Goal: Transaction & Acquisition: Purchase product/service

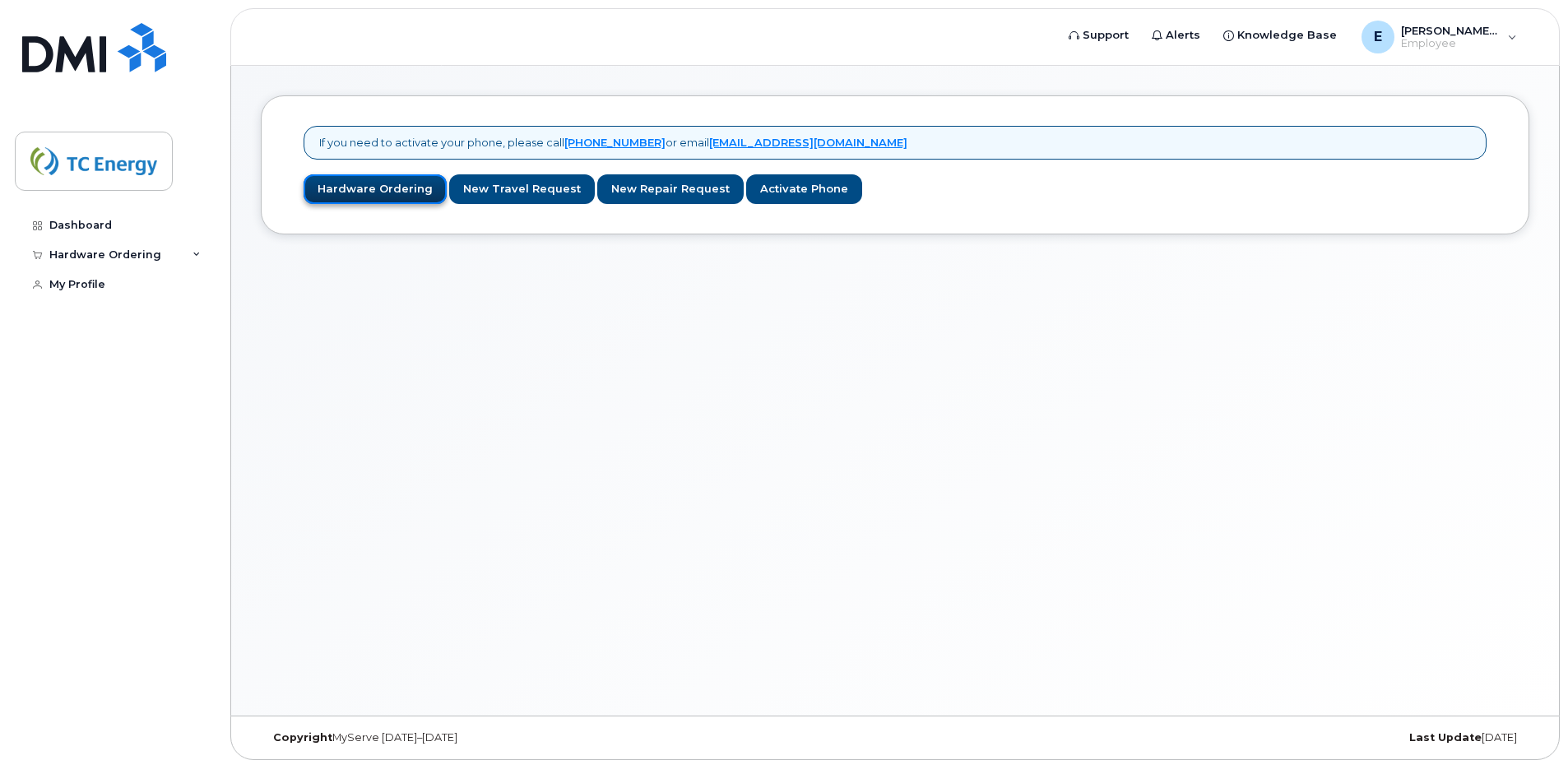
click at [391, 187] on link "Hardware Ordering" at bounding box center [374, 190] width 143 height 31
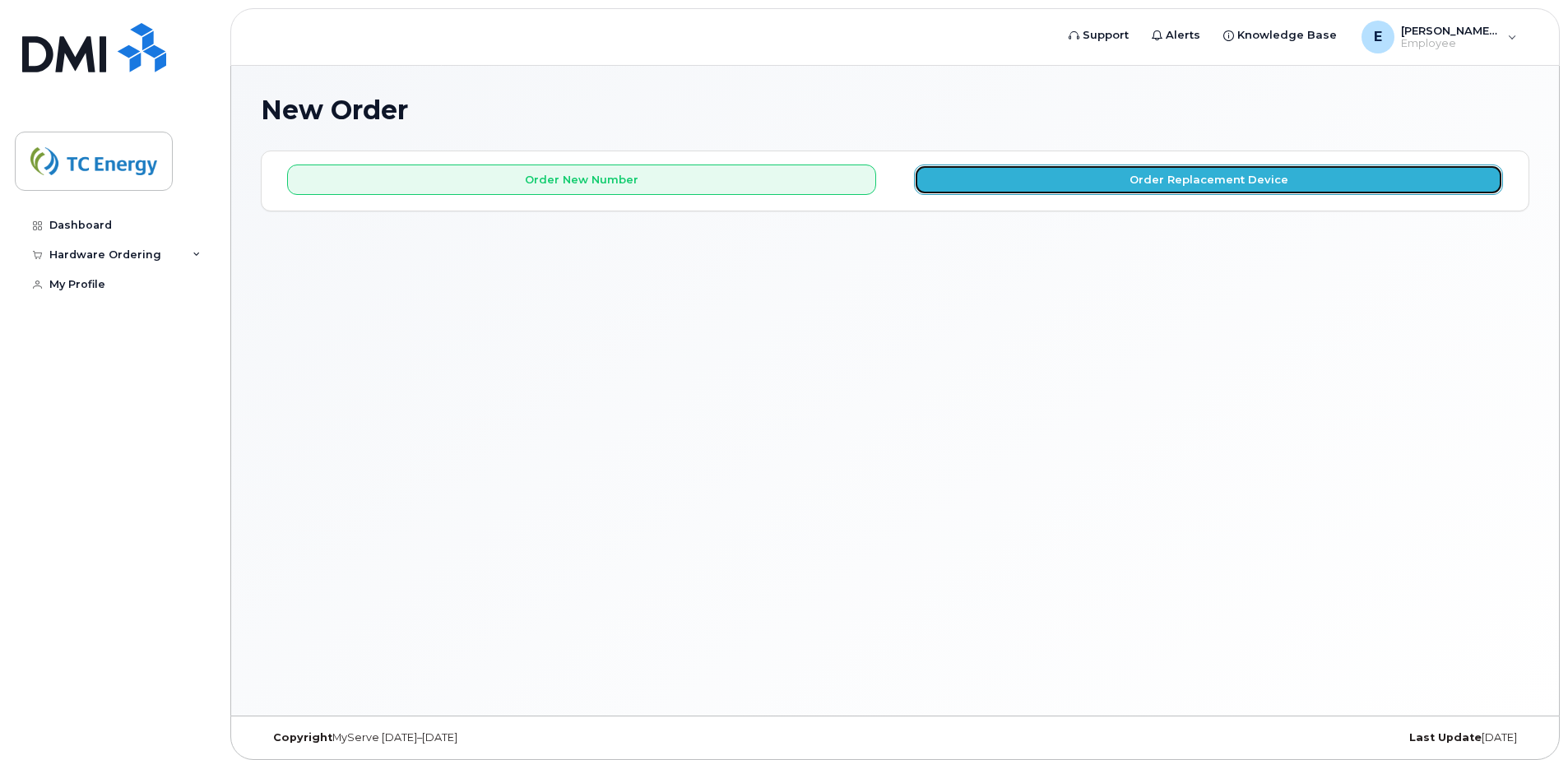
click at [1183, 182] on button "Order Replacement Device" at bounding box center [1208, 180] width 589 height 31
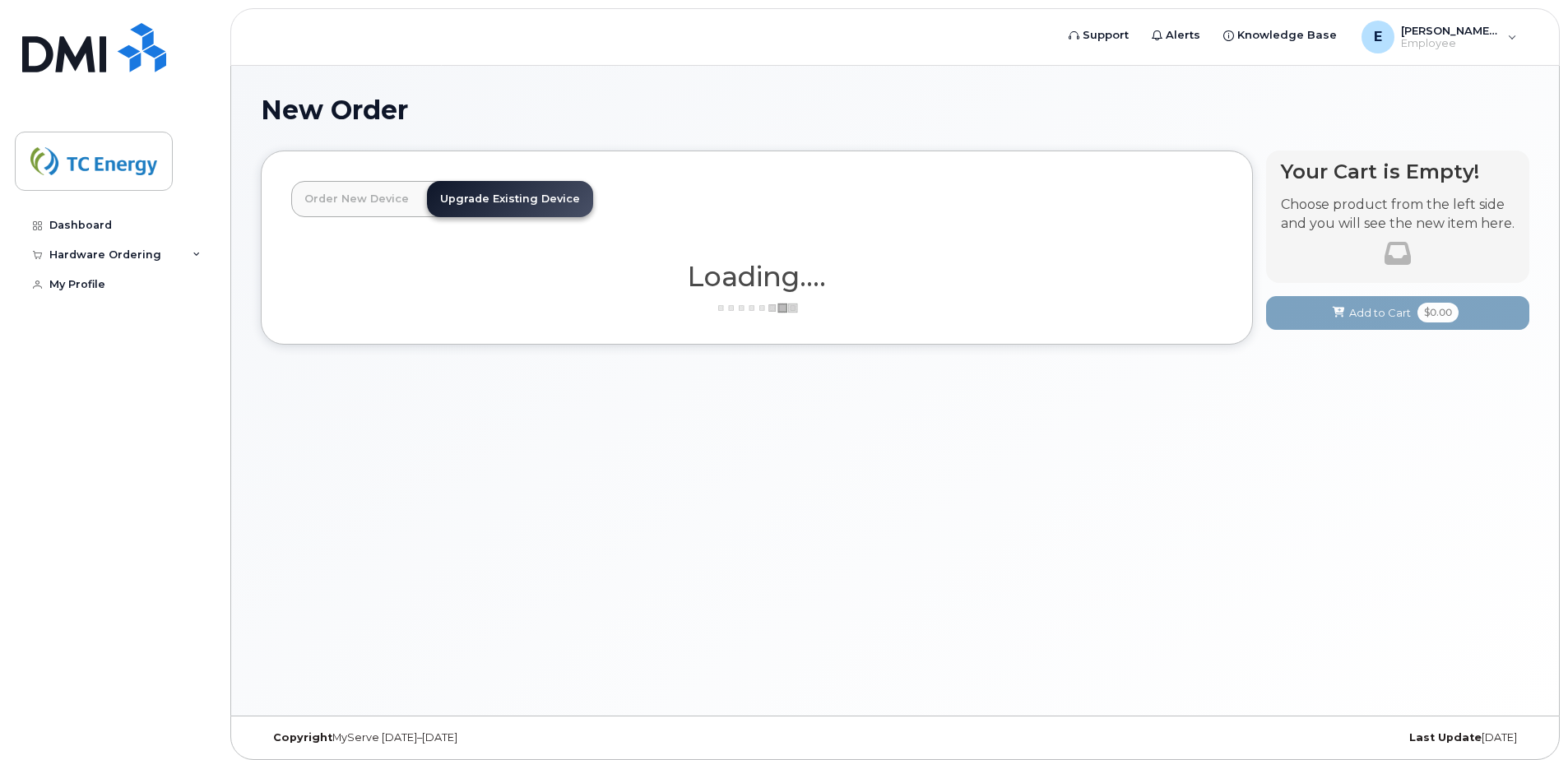
click at [1108, 416] on div "New Order × Share This Order If you want to allow others to create or edit orde…" at bounding box center [895, 391] width 1327 height 650
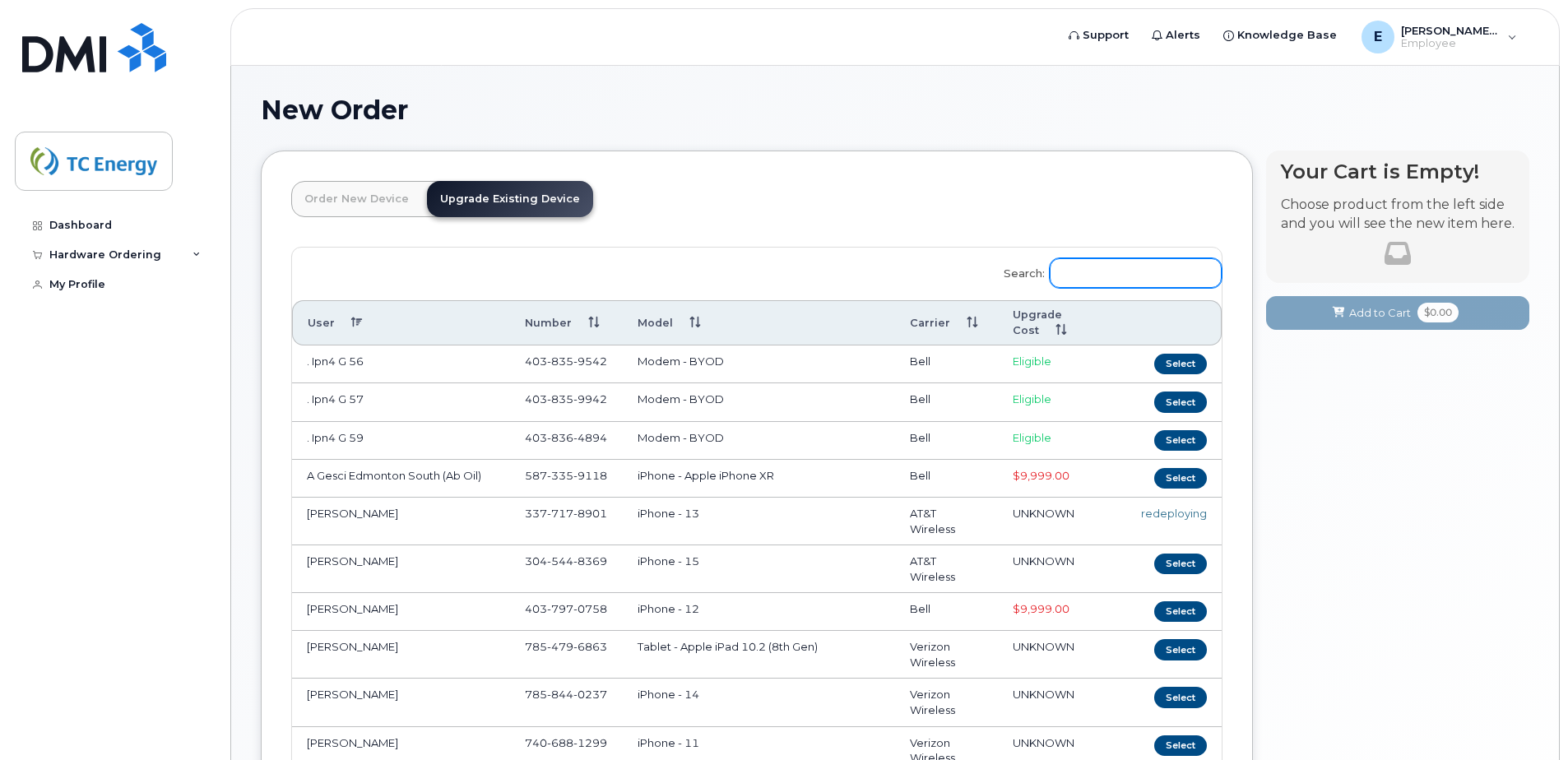
click at [1156, 278] on input "Search:" at bounding box center [1135, 273] width 172 height 30
type input "e"
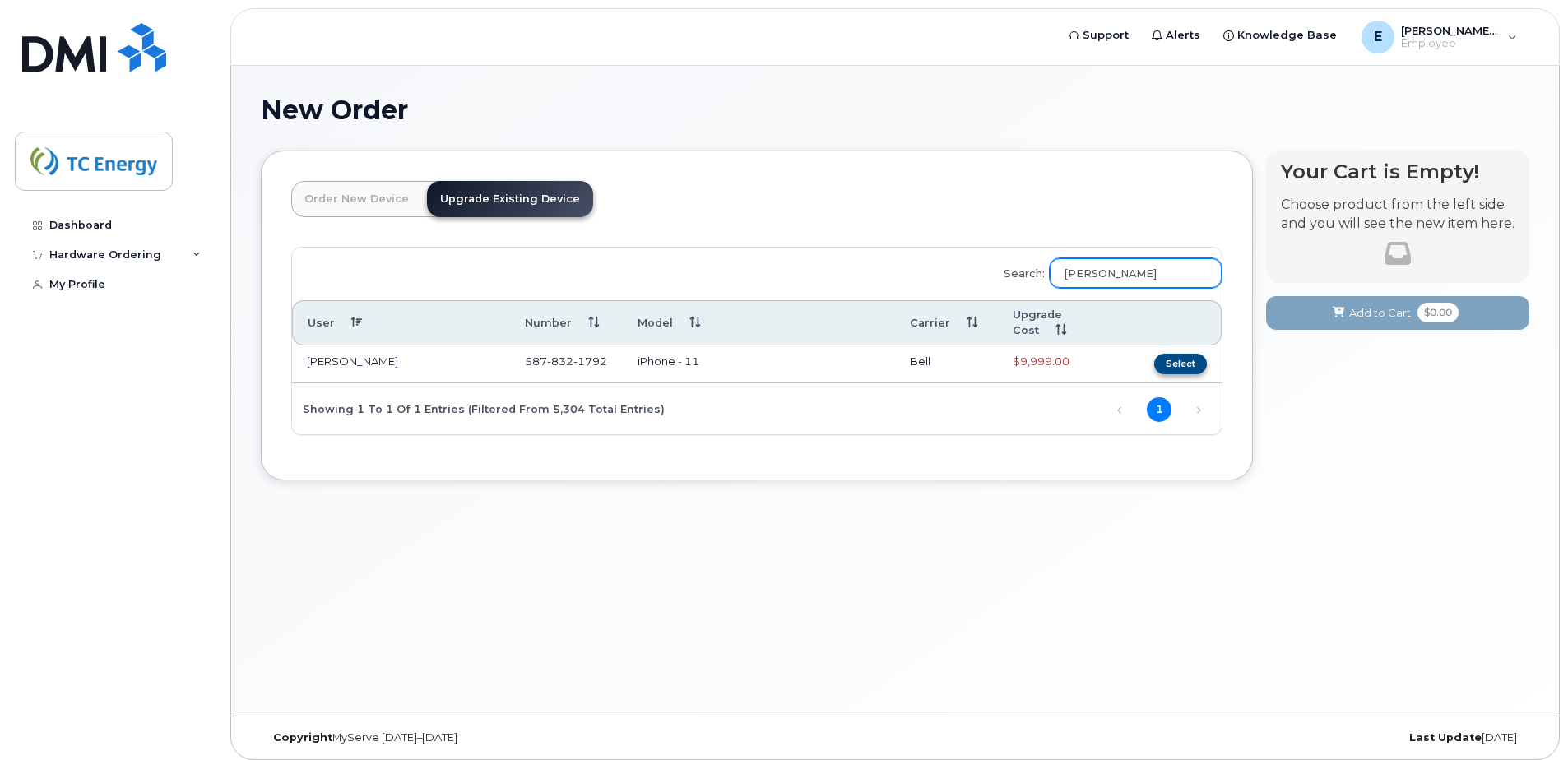
type input "mazzei"
click at [1177, 365] on button "Select" at bounding box center [1180, 364] width 53 height 20
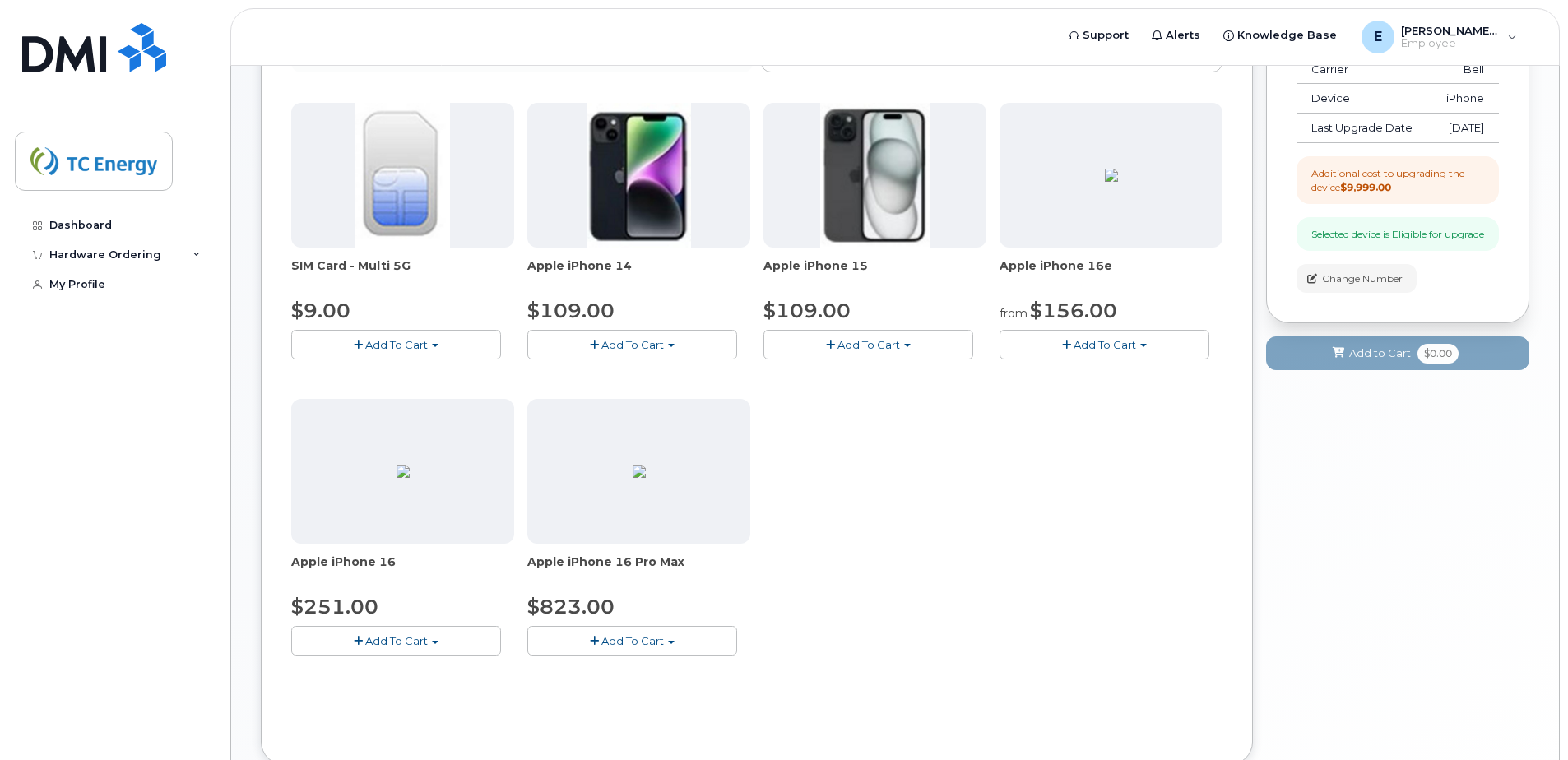
scroll to position [247, 0]
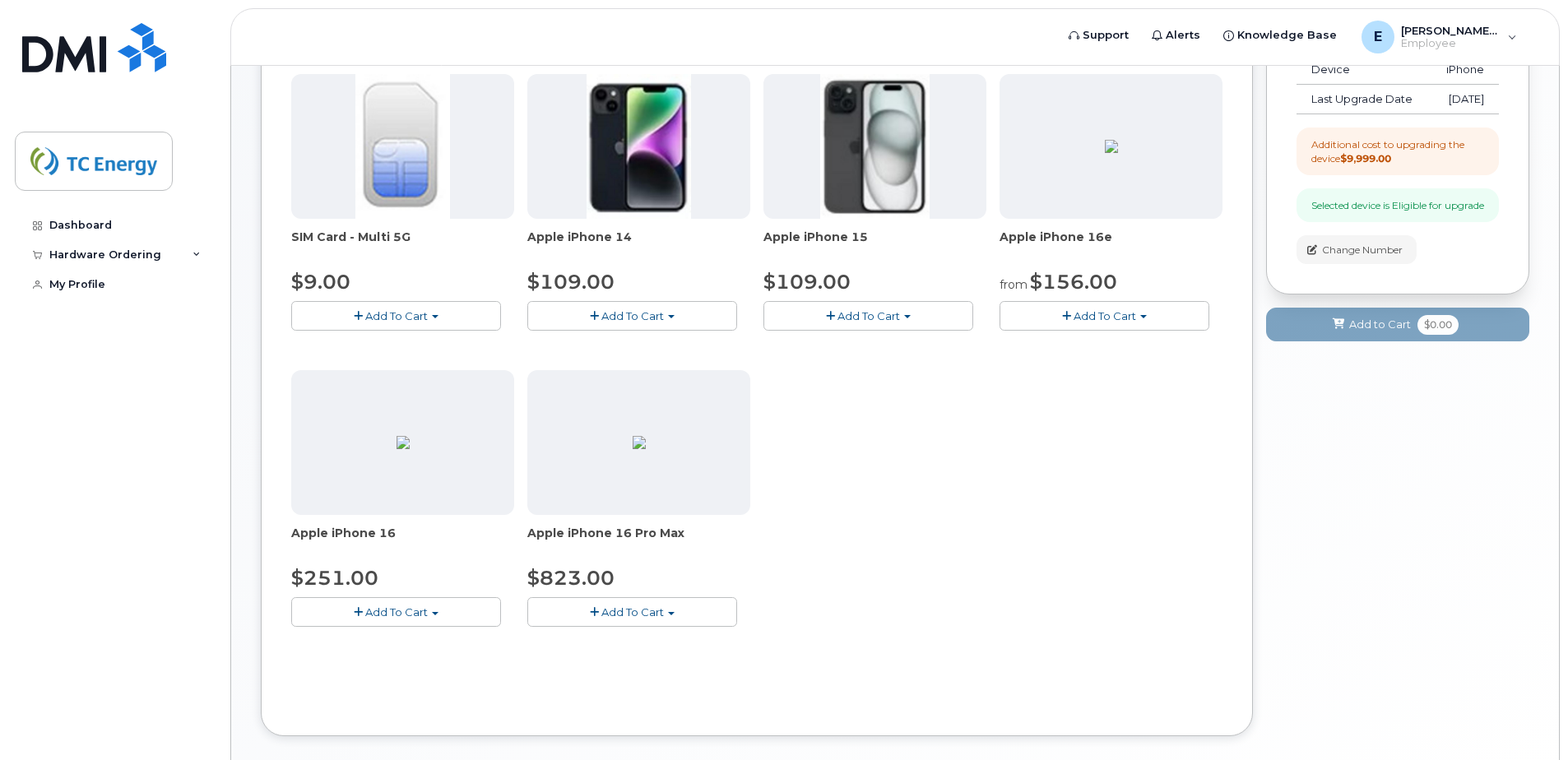
click at [393, 615] on span "Add To Cart" at bounding box center [396, 613] width 63 height 14
click at [657, 611] on span "Add To Cart" at bounding box center [633, 613] width 63 height 14
click at [418, 609] on span "Add To Cart" at bounding box center [396, 613] width 63 height 14
click at [405, 663] on link "$251.00 - 3-year upgrade (128GB model)" at bounding box center [424, 663] width 258 height 20
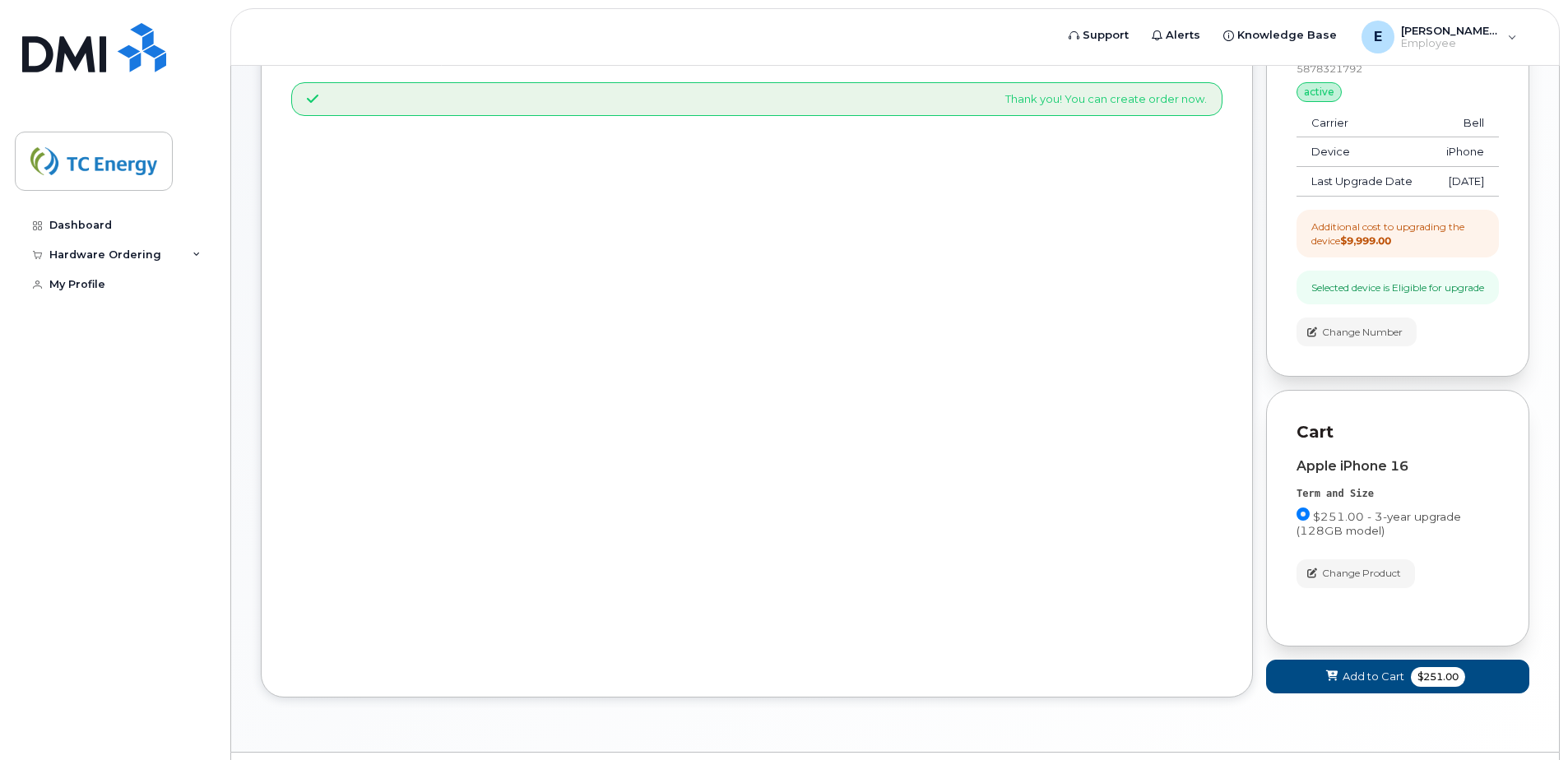
scroll to position [239, 0]
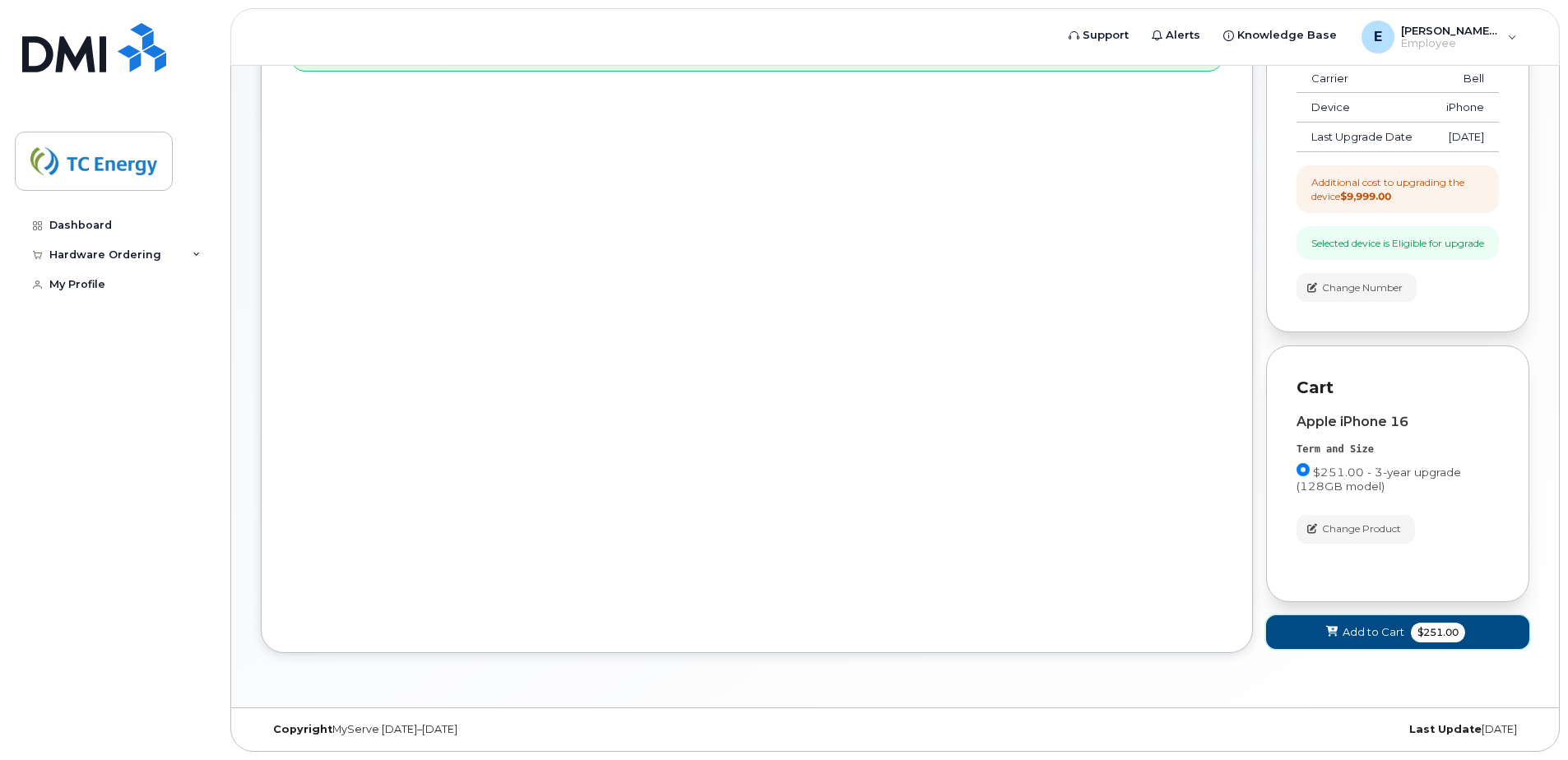
click at [1364, 633] on span "Add to Cart" at bounding box center [1373, 632] width 62 height 15
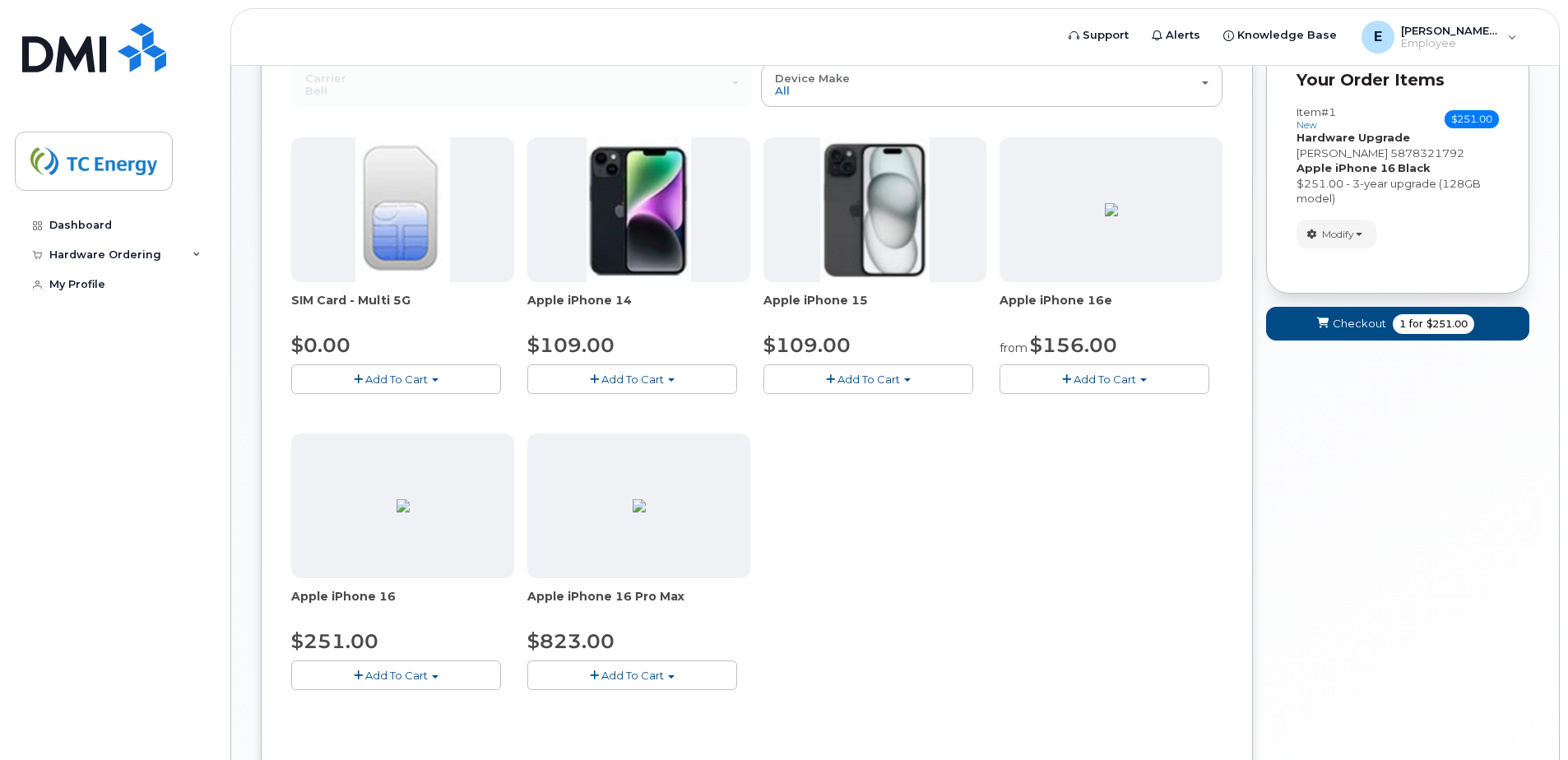
scroll to position [156, 0]
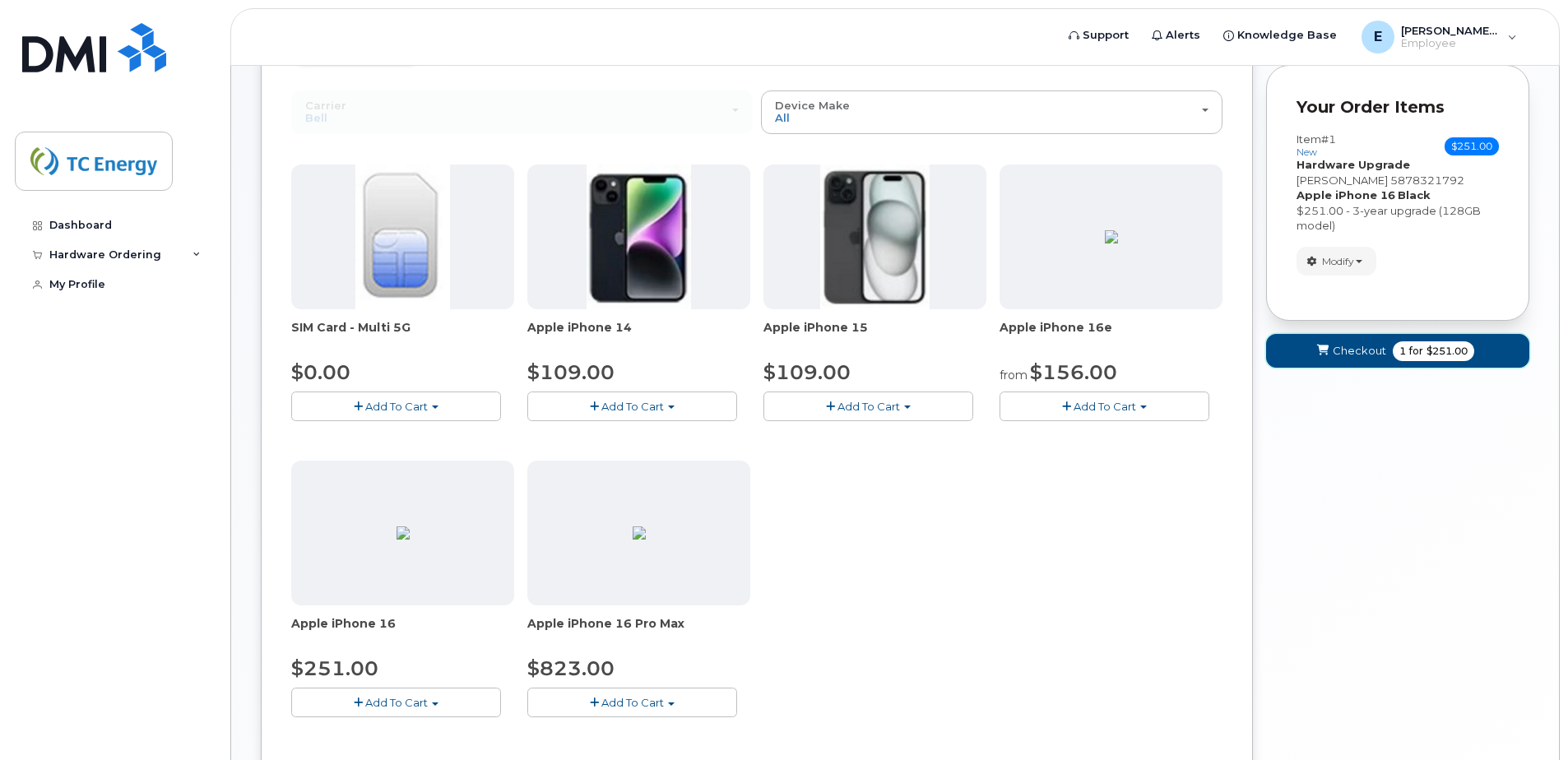
click at [1341, 350] on span "Checkout" at bounding box center [1359, 351] width 53 height 15
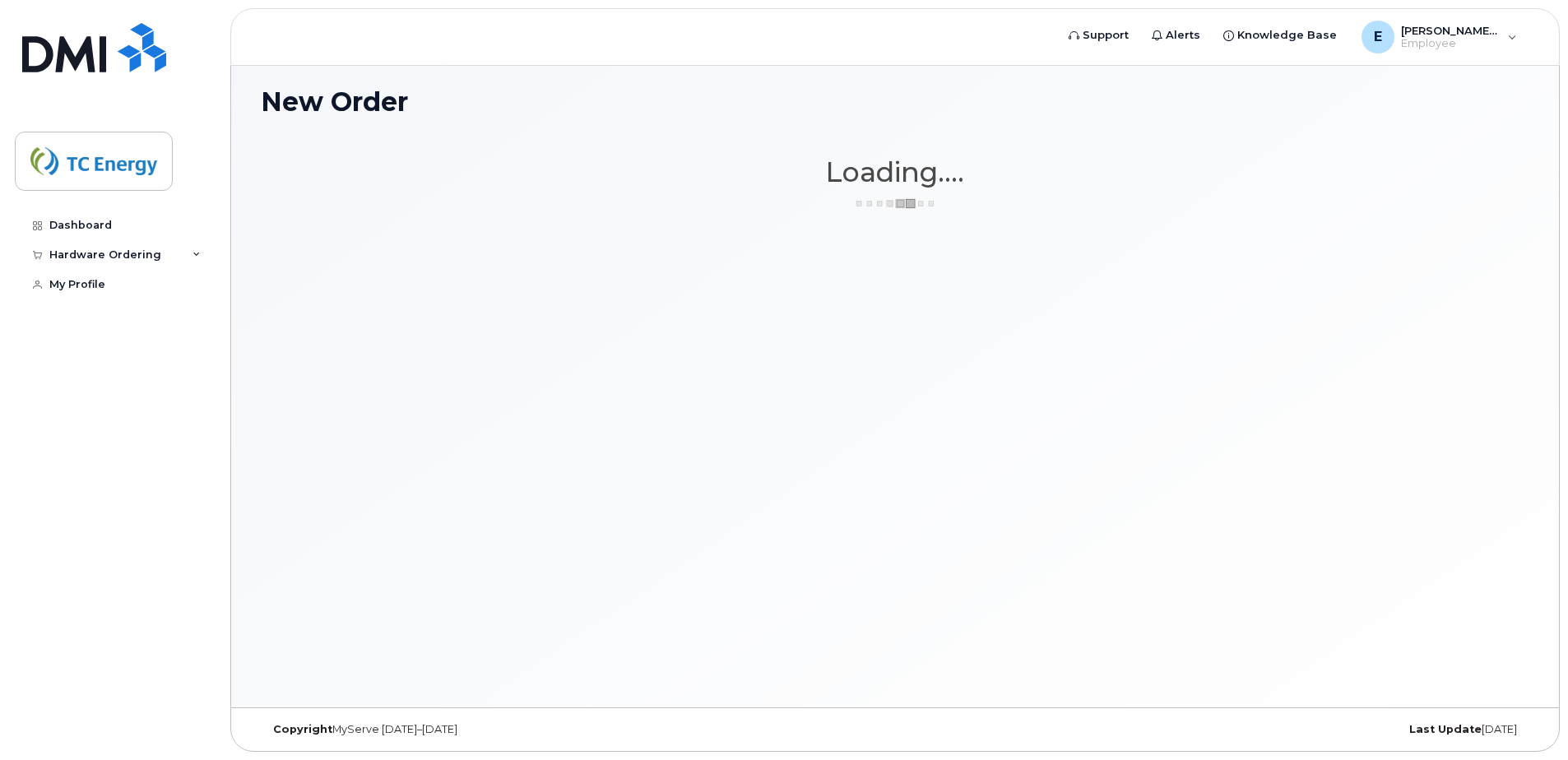
scroll to position [8, 0]
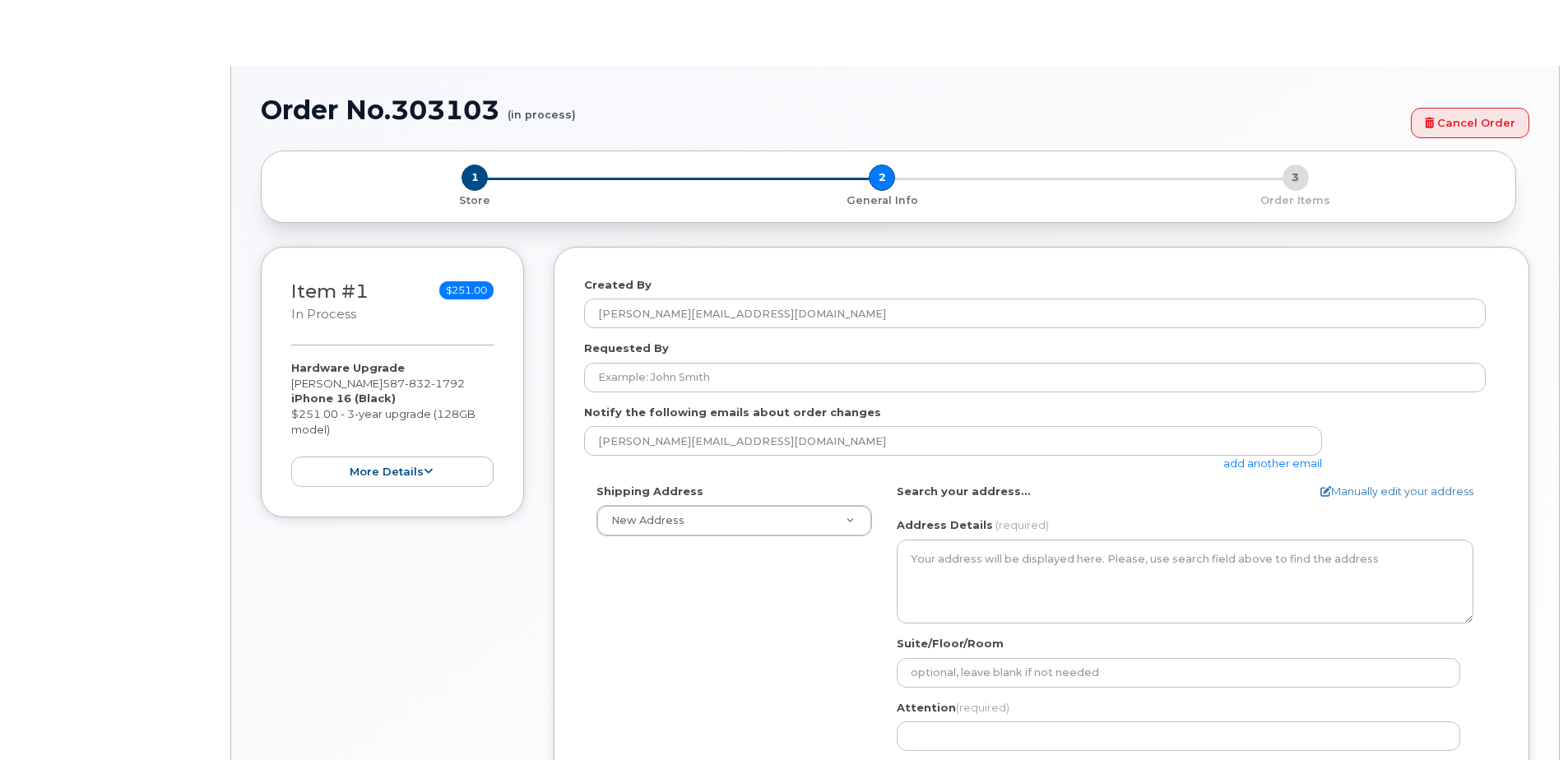
select select
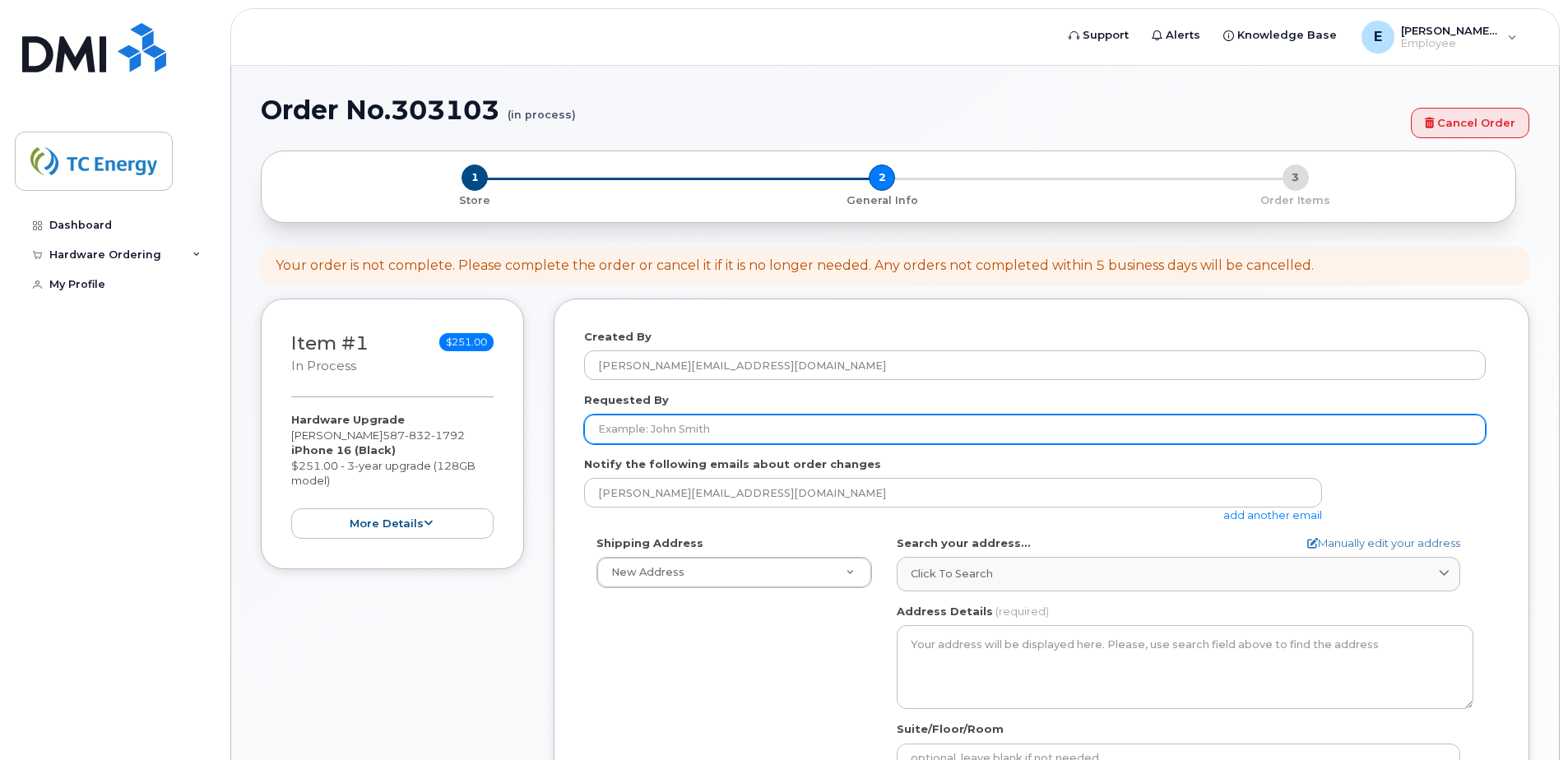
click at [708, 437] on input "Requested By" at bounding box center [1034, 429] width 901 height 30
type input "[PERSON_NAME]"
type input "1401 Veterans Boulevard Ne"
select select
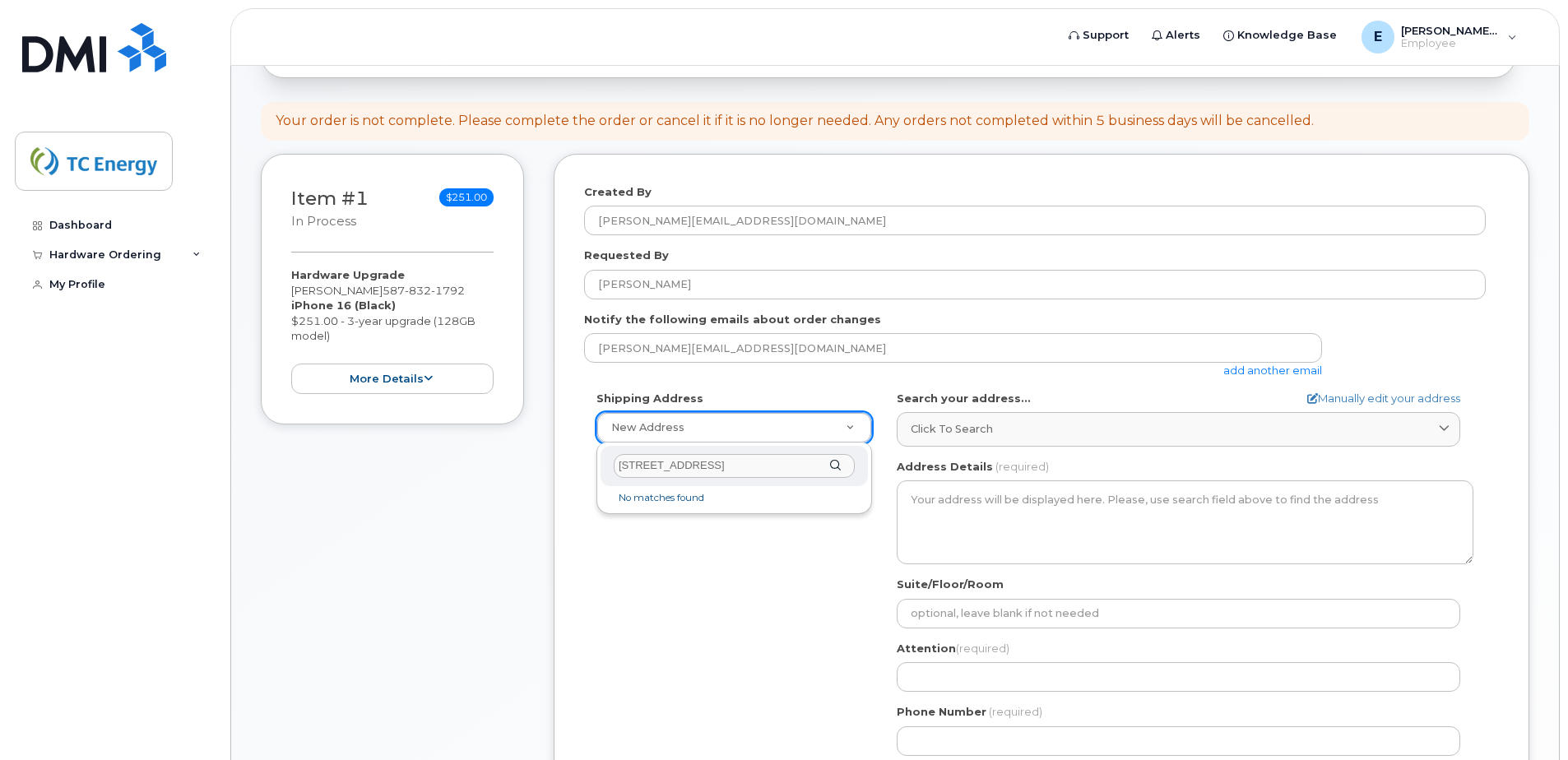
scroll to position [164, 0]
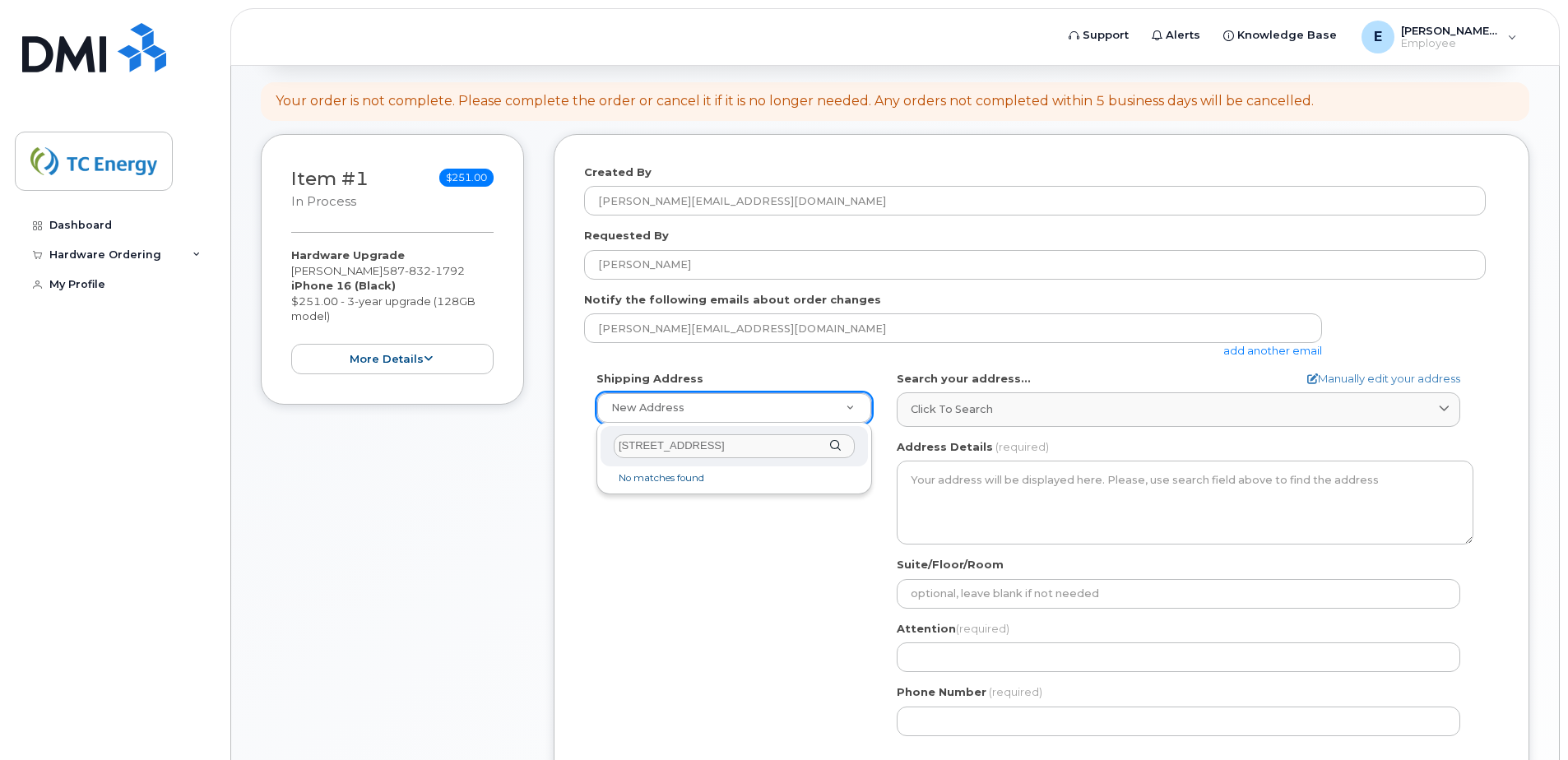
click at [780, 445] on input "1401 Veterans Boulevard Ne" at bounding box center [734, 447] width 241 height 24
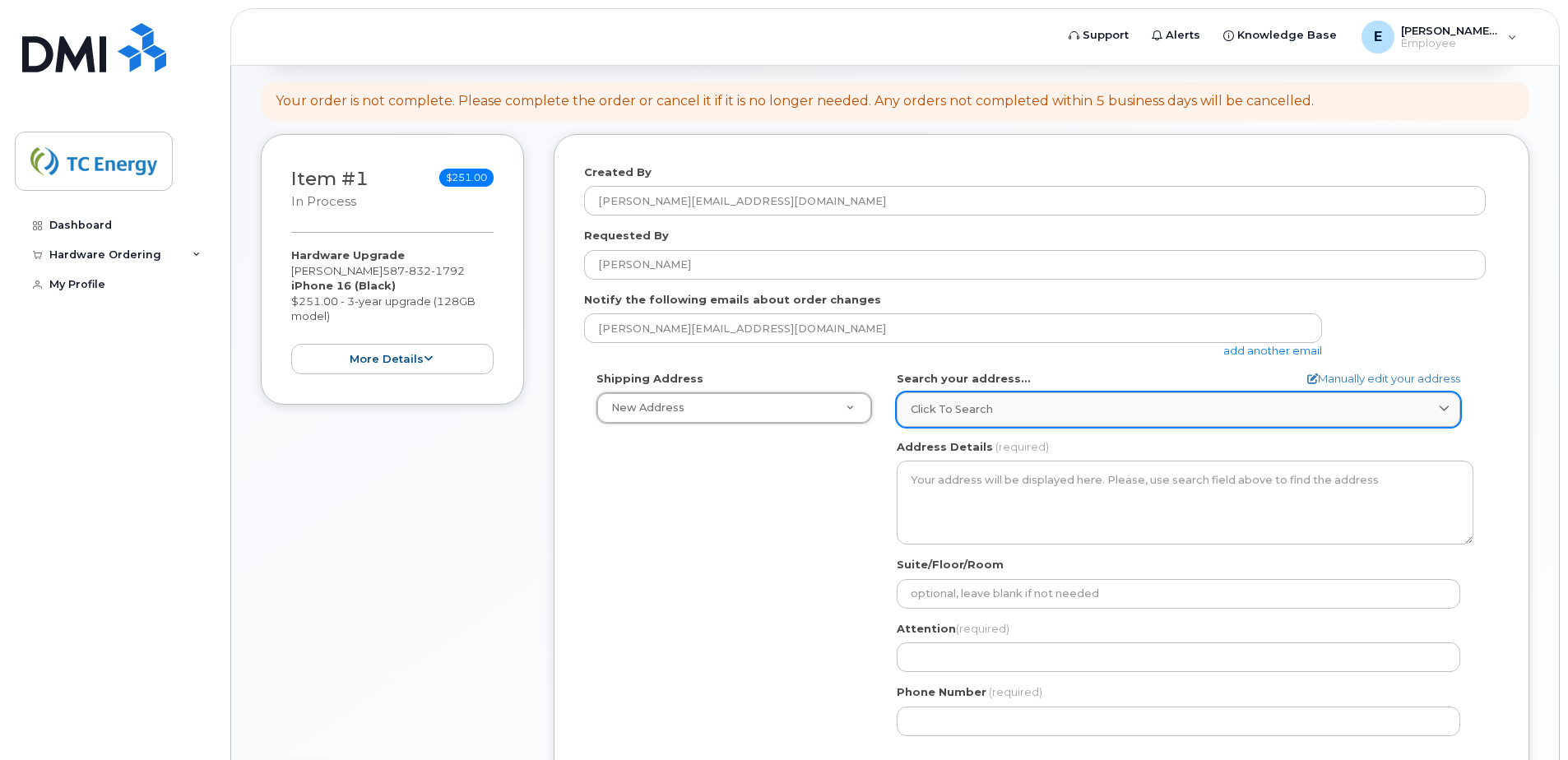
click at [1011, 413] on div "Click to search" at bounding box center [1178, 409] width 535 height 15
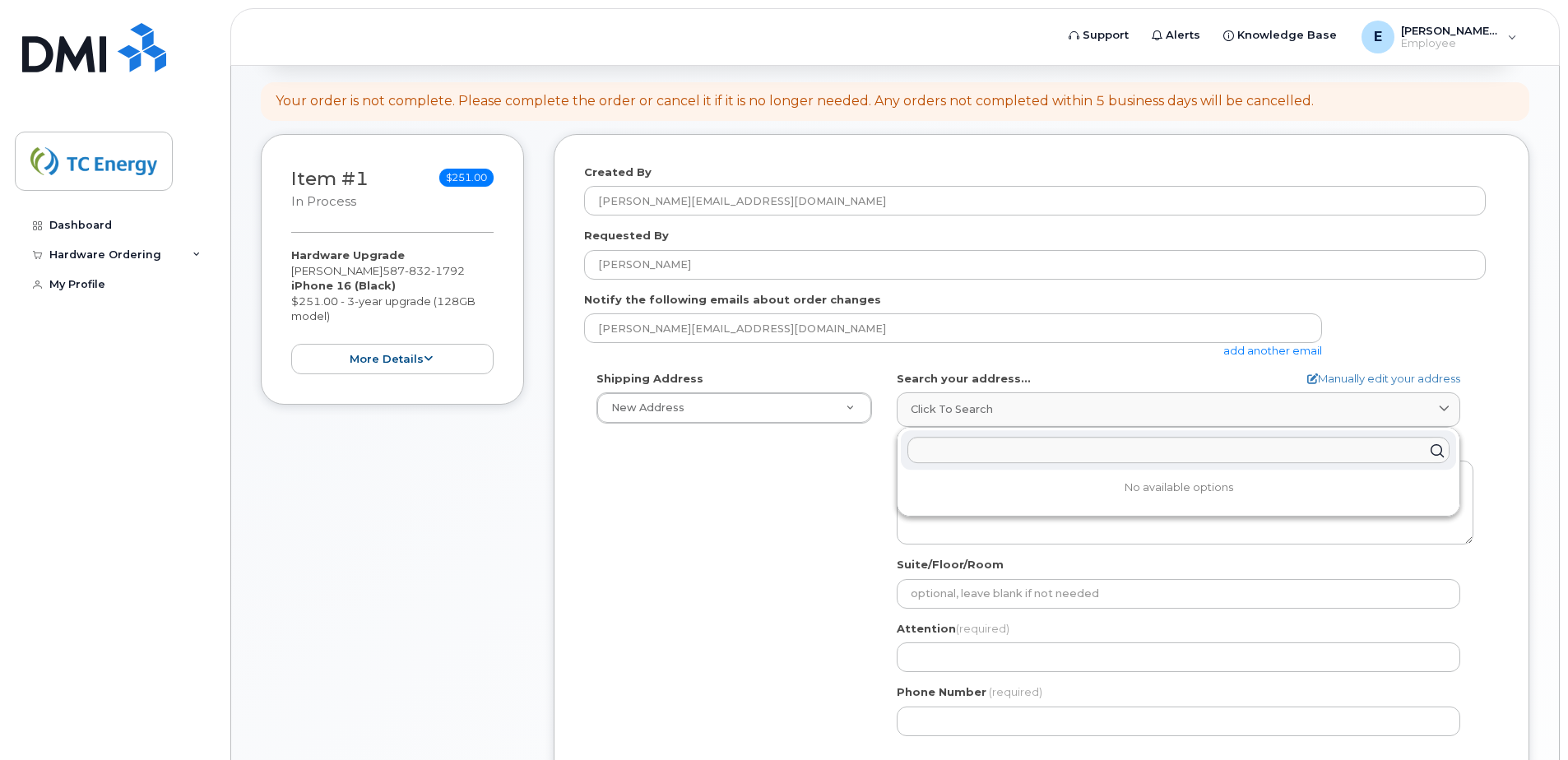
click at [790, 489] on div "Shipping Address New Address New Address Simplex Mobility AB Search your addres…" at bounding box center [1034, 560] width 901 height 378
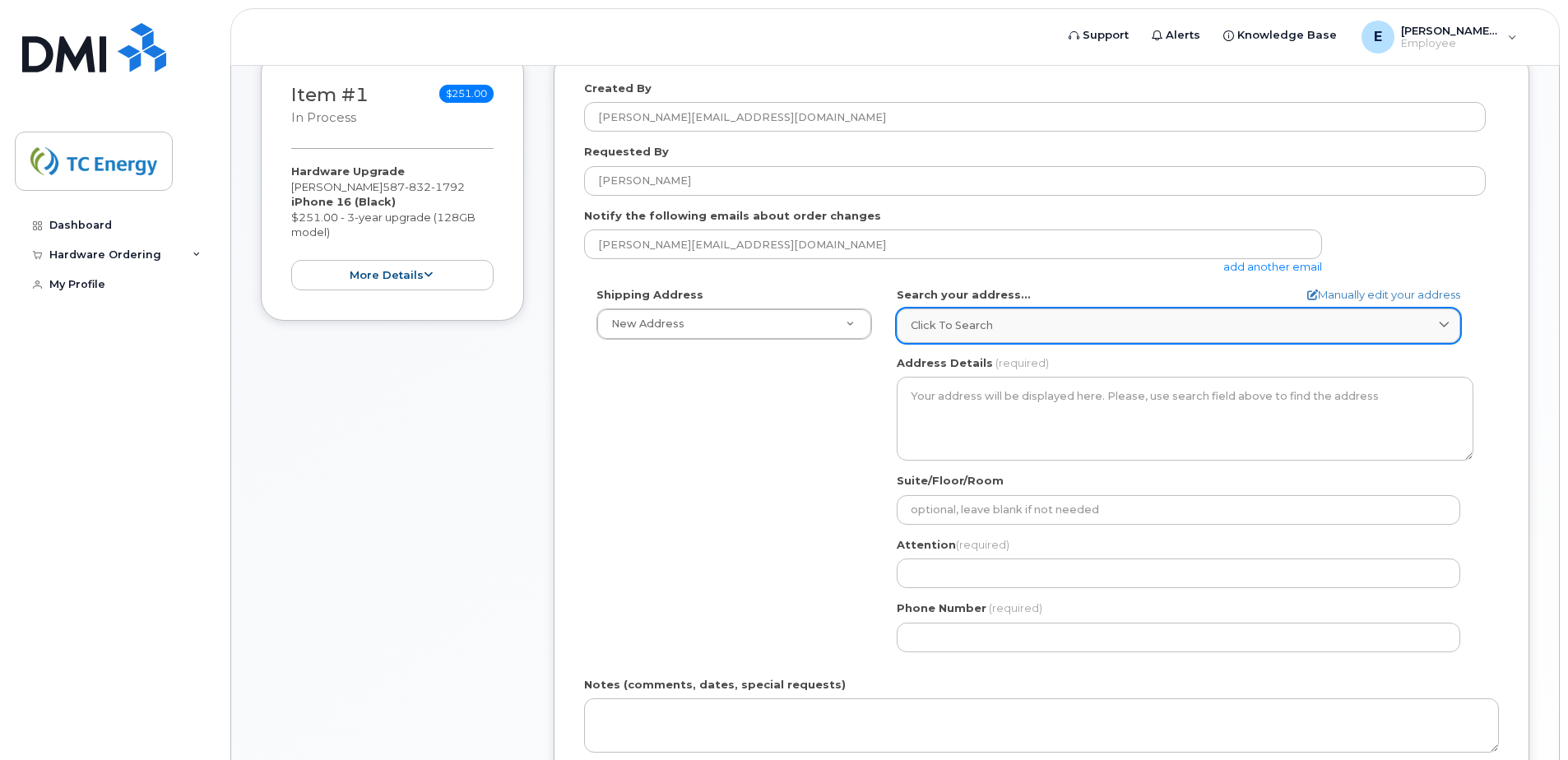
scroll to position [247, 0]
click at [950, 324] on span "Click to search" at bounding box center [951, 327] width 82 height 15
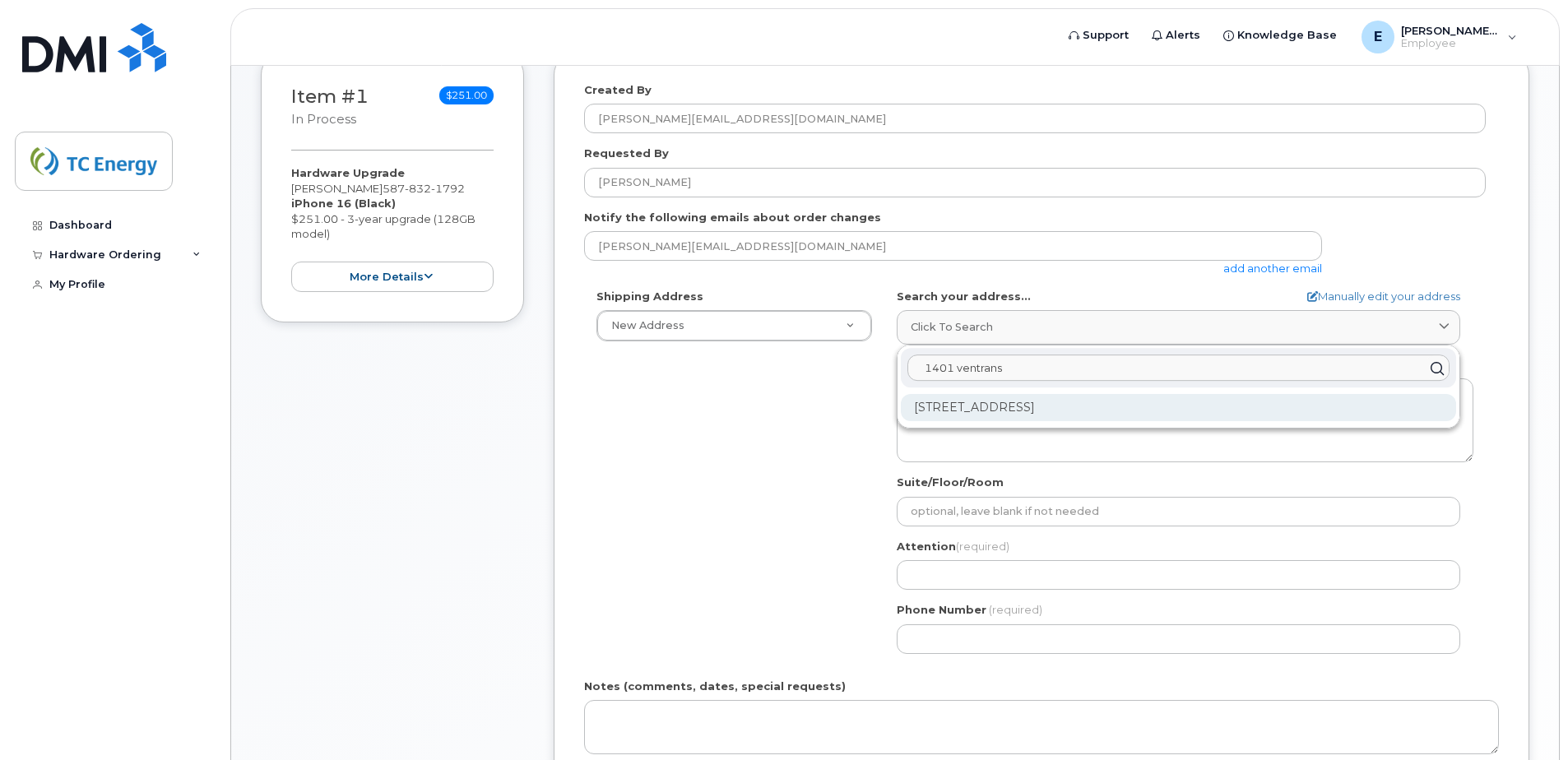
type input "1401 ventrans"
click at [1005, 416] on div "1401 Veterans Blvd NE Airdrie AB T4A 2G7" at bounding box center [1177, 408] width 555 height 27
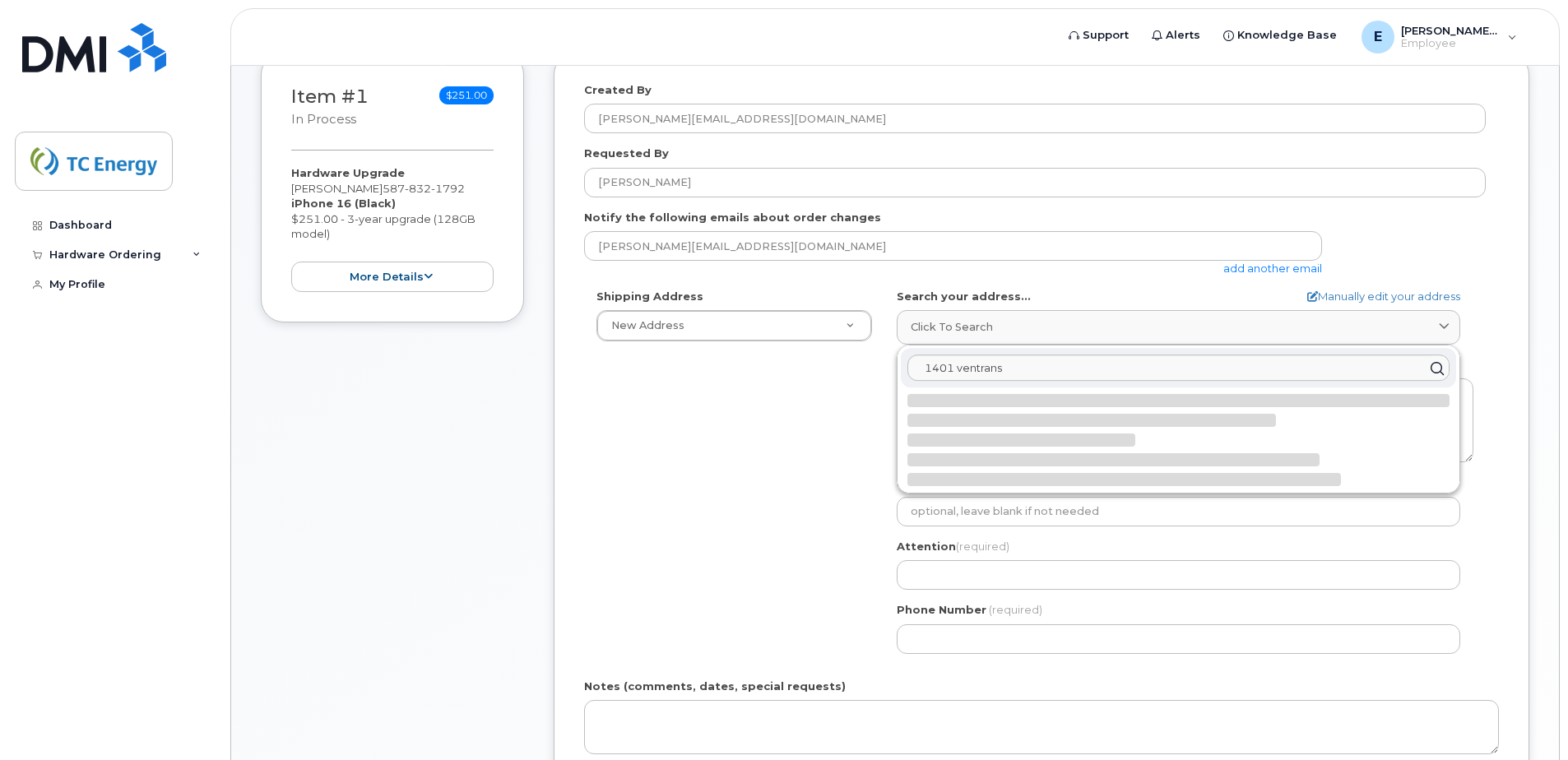
select select
type textarea "1401 Veterans Blvd NE AIRDRIE AB T4A 2G7 CANADA"
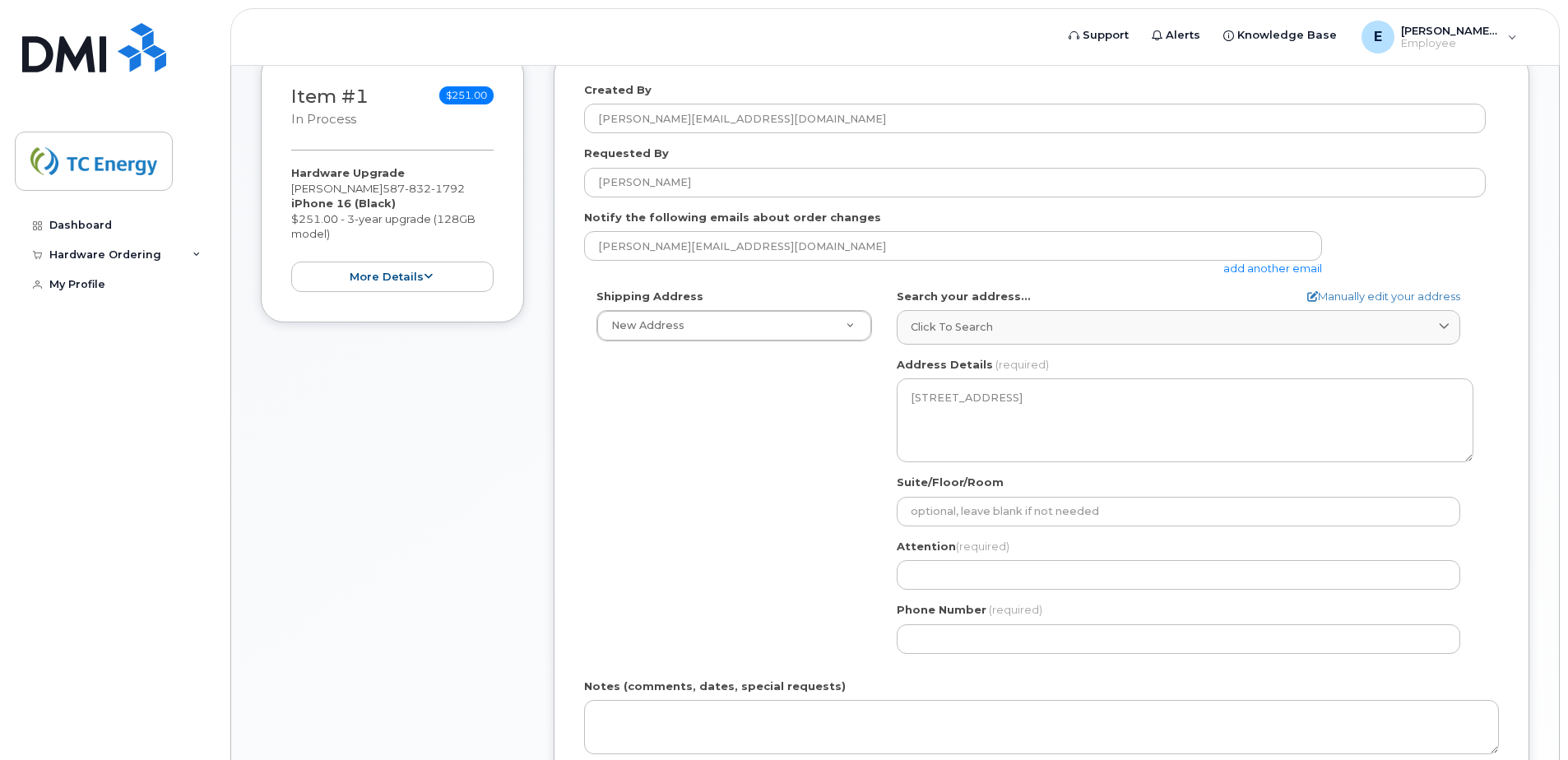
click at [777, 490] on div "Shipping Address New Address New Address Simplex Mobility AB Airdrie Search you…" at bounding box center [1034, 478] width 901 height 378
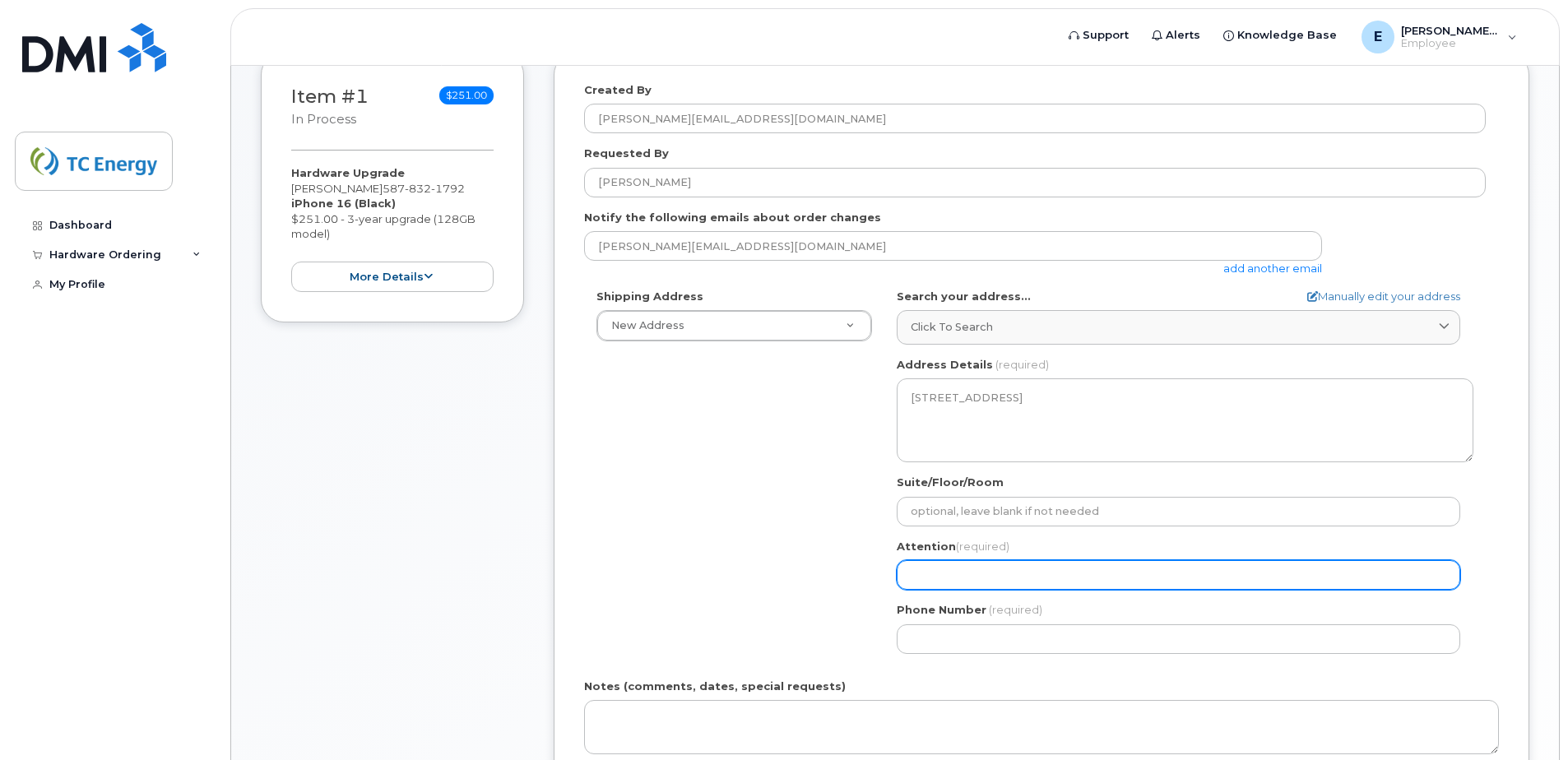
click at [945, 581] on input "Attention (required)" at bounding box center [1177, 574] width 563 height 30
select select
type input "E"
select select
type input "Er"
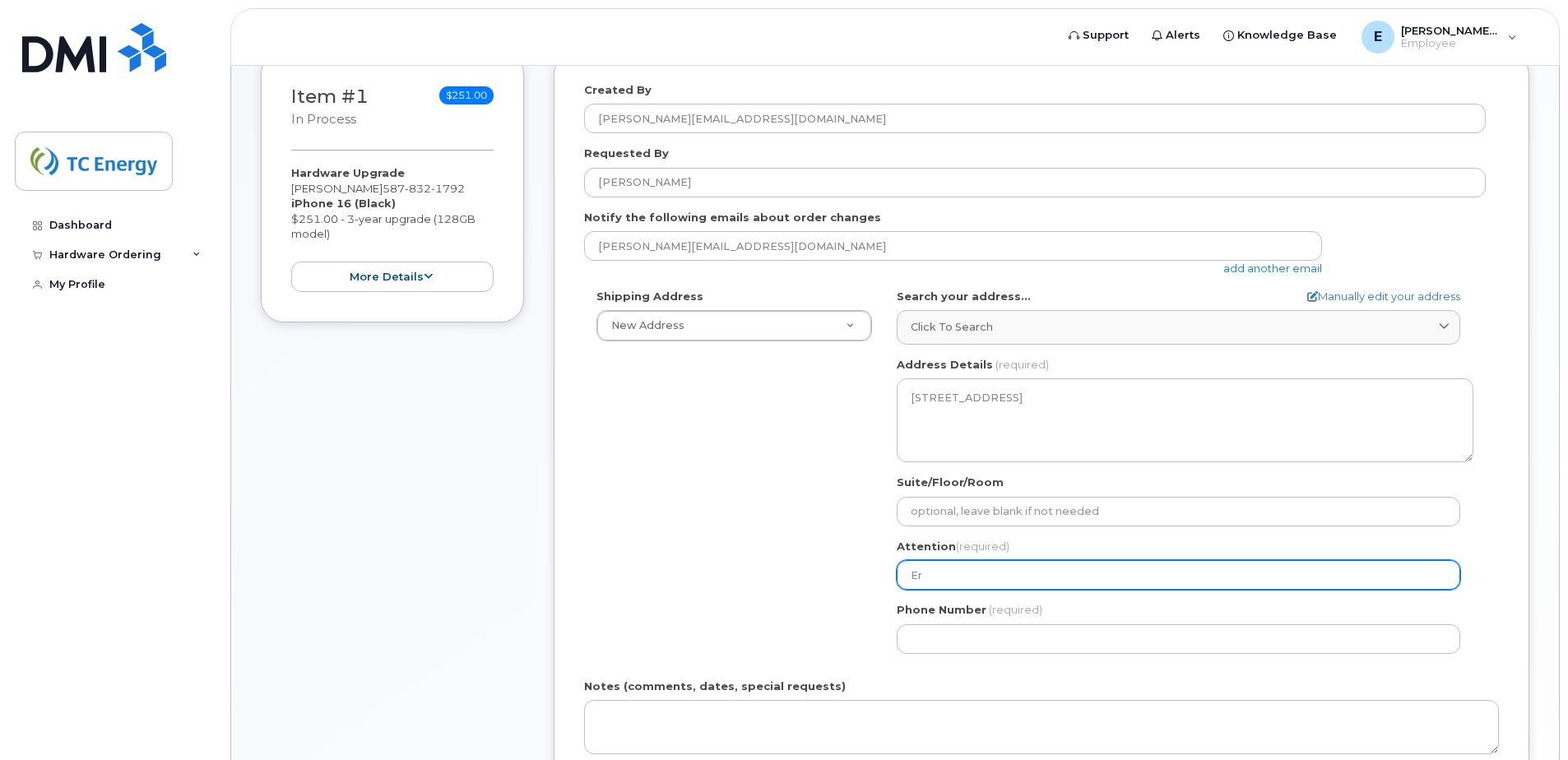
select select
type input "Eri"
select select
type input "Eric"
select select
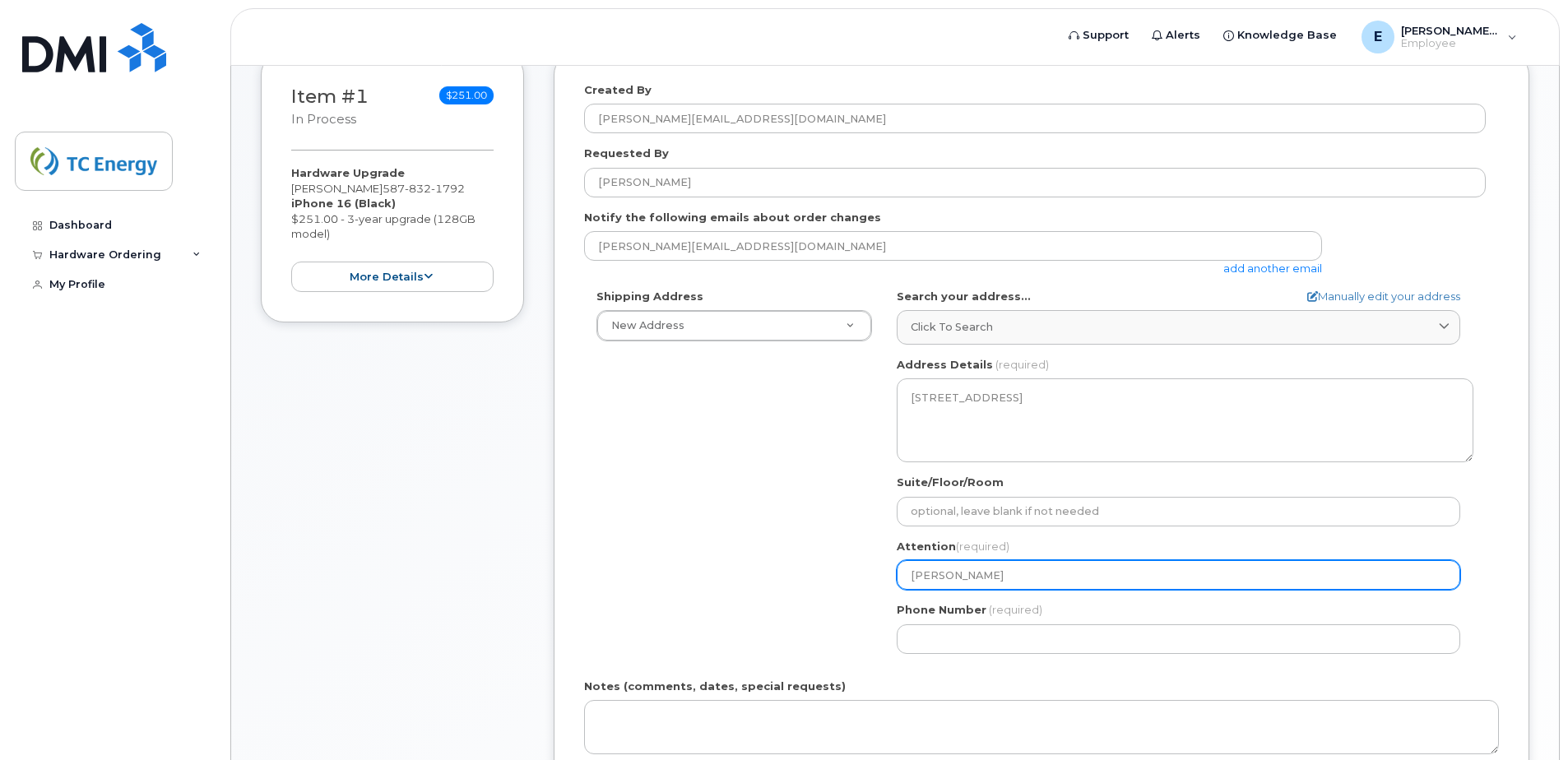
type input "Eric M"
select select
type input "Eric Ma"
select select
type input "Eric Maz"
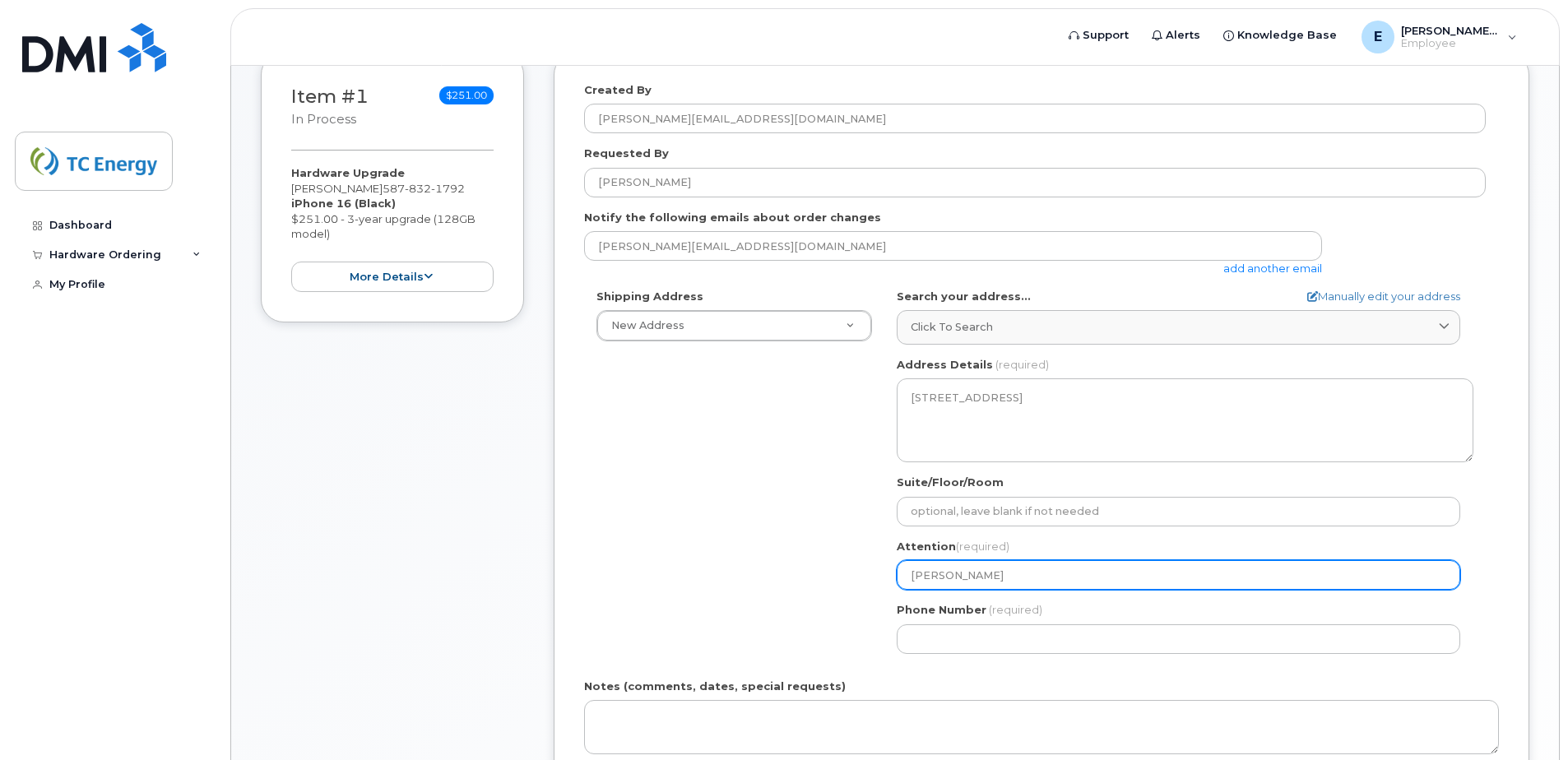
select select
type input "Eric Mazz"
select select
type input "Eric Mazze"
select select
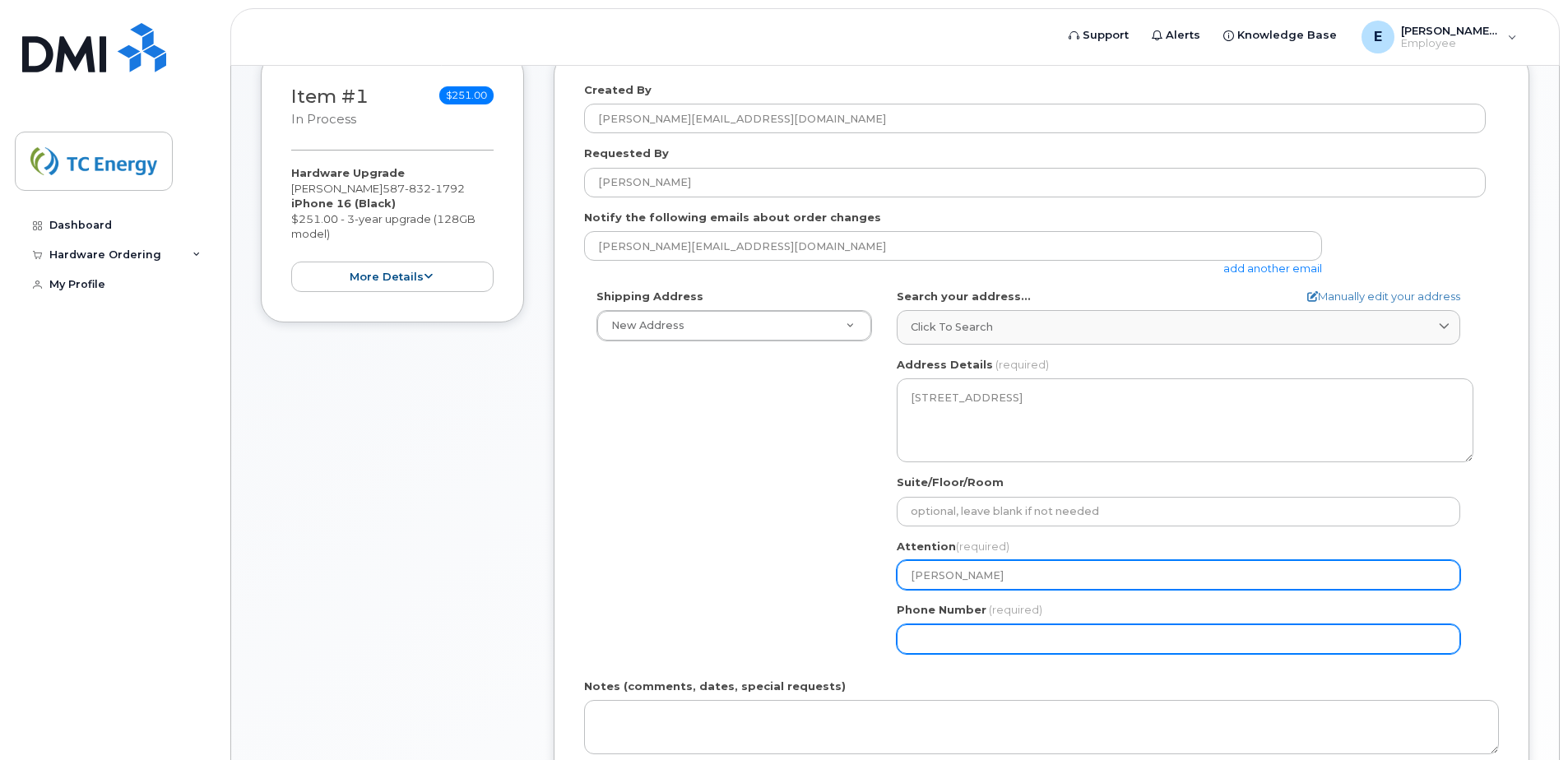
type input "[PERSON_NAME]"
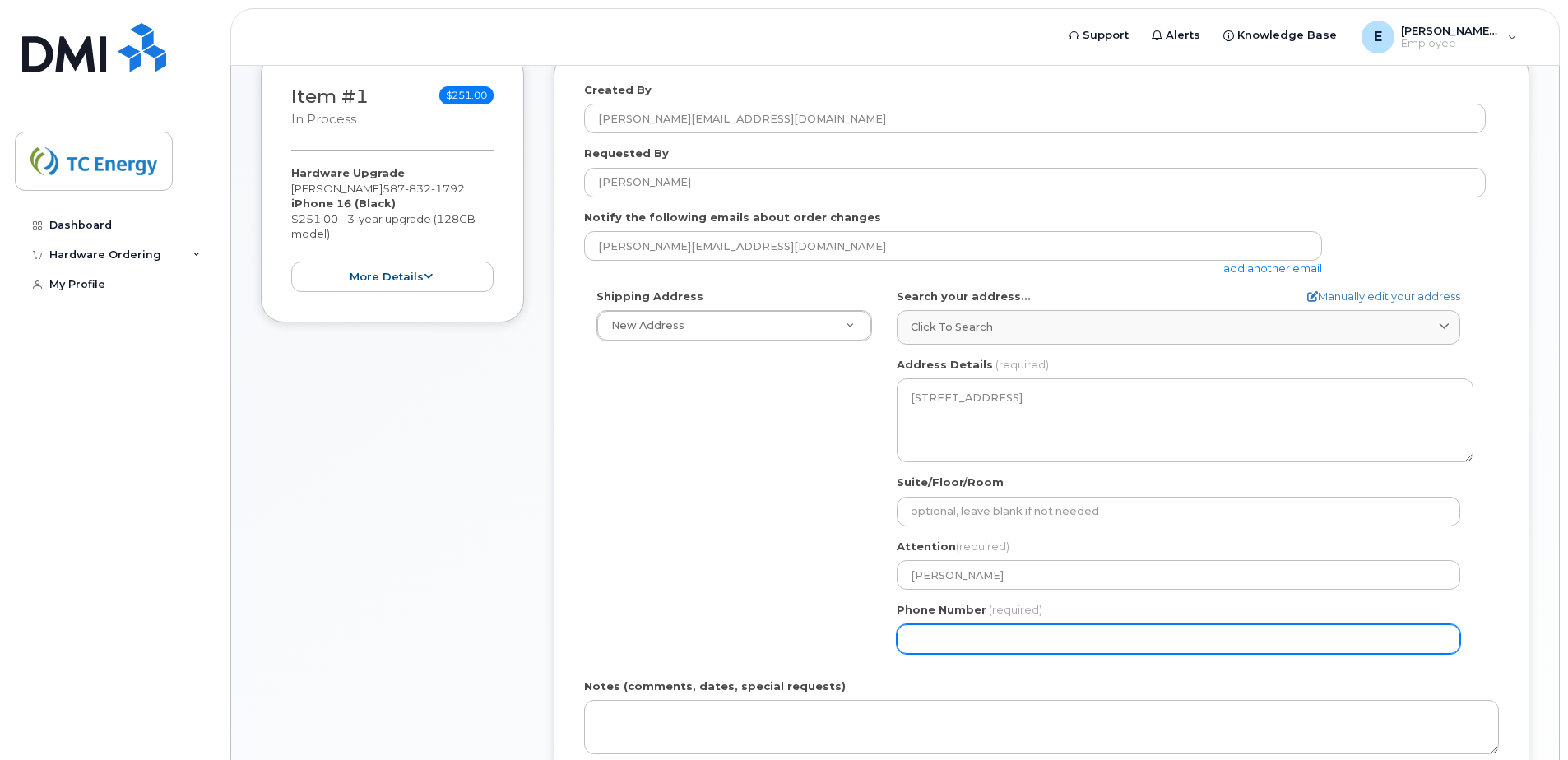
click at [949, 649] on input "Phone Number" at bounding box center [1177, 639] width 563 height 30
type input "587832179"
select select
type input "5878321792"
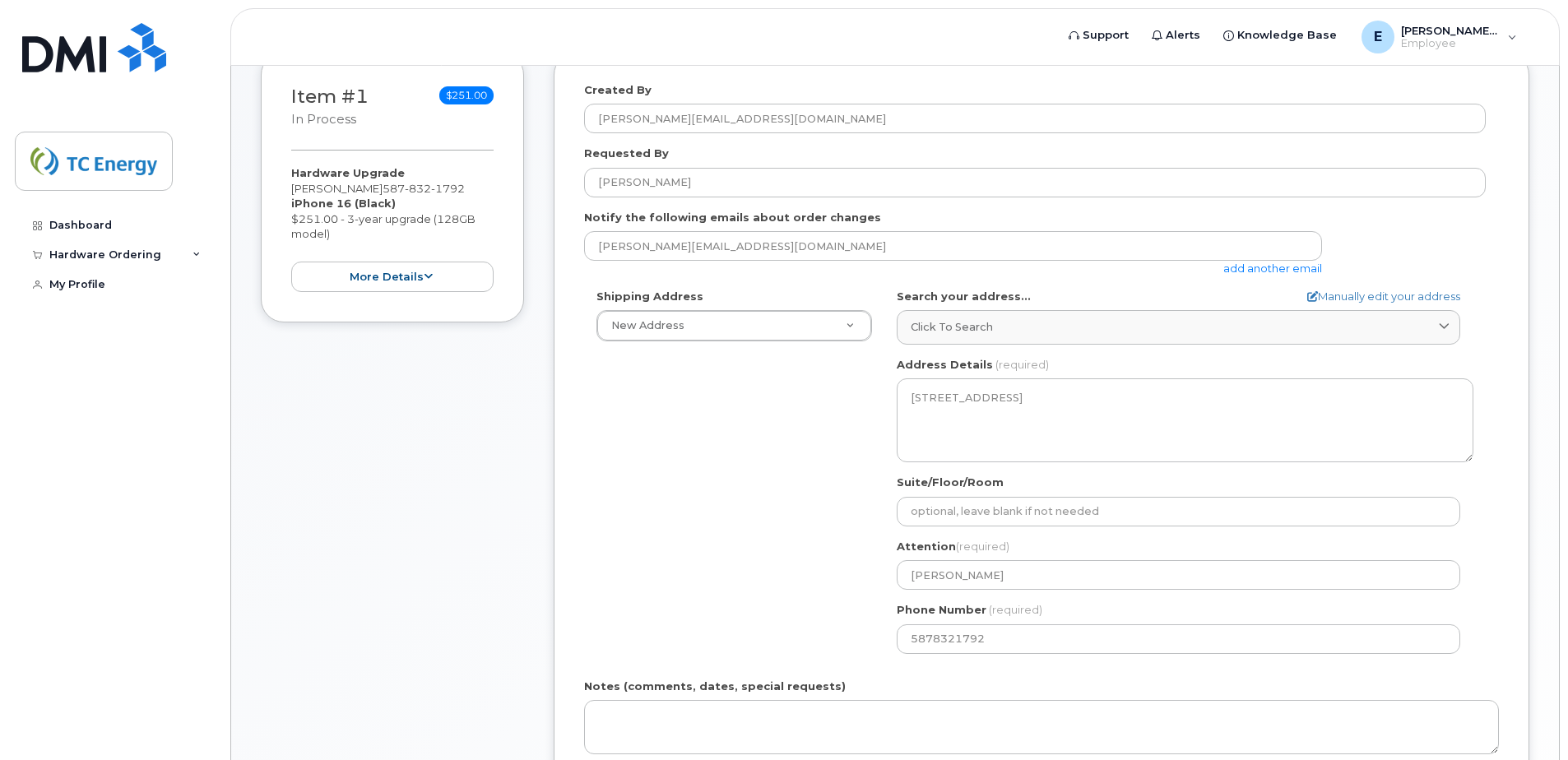
click at [777, 580] on div "Shipping Address New Address New Address Simplex Mobility AB Airdrie Search you…" at bounding box center [1034, 478] width 901 height 378
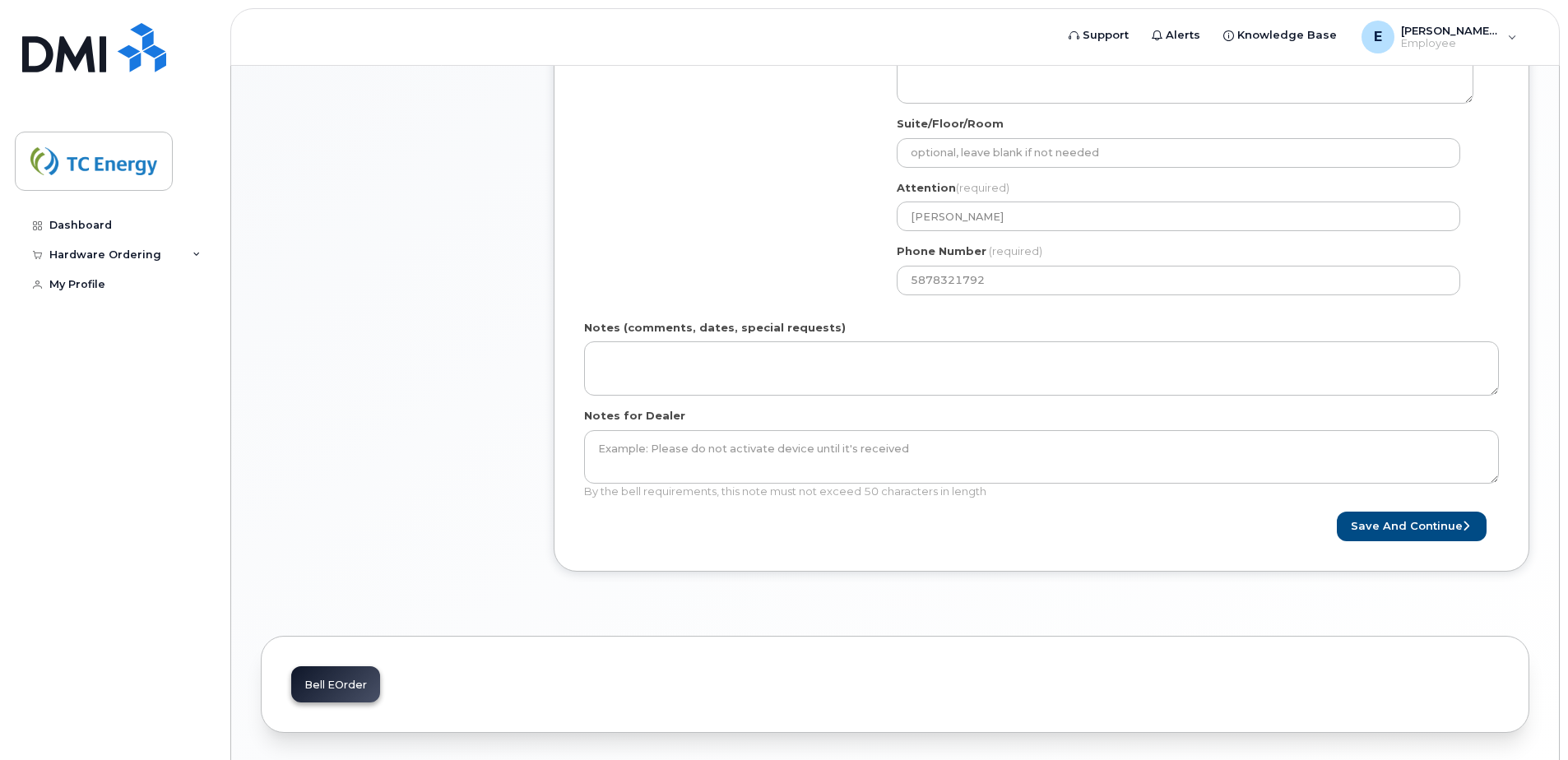
scroll to position [658, 0]
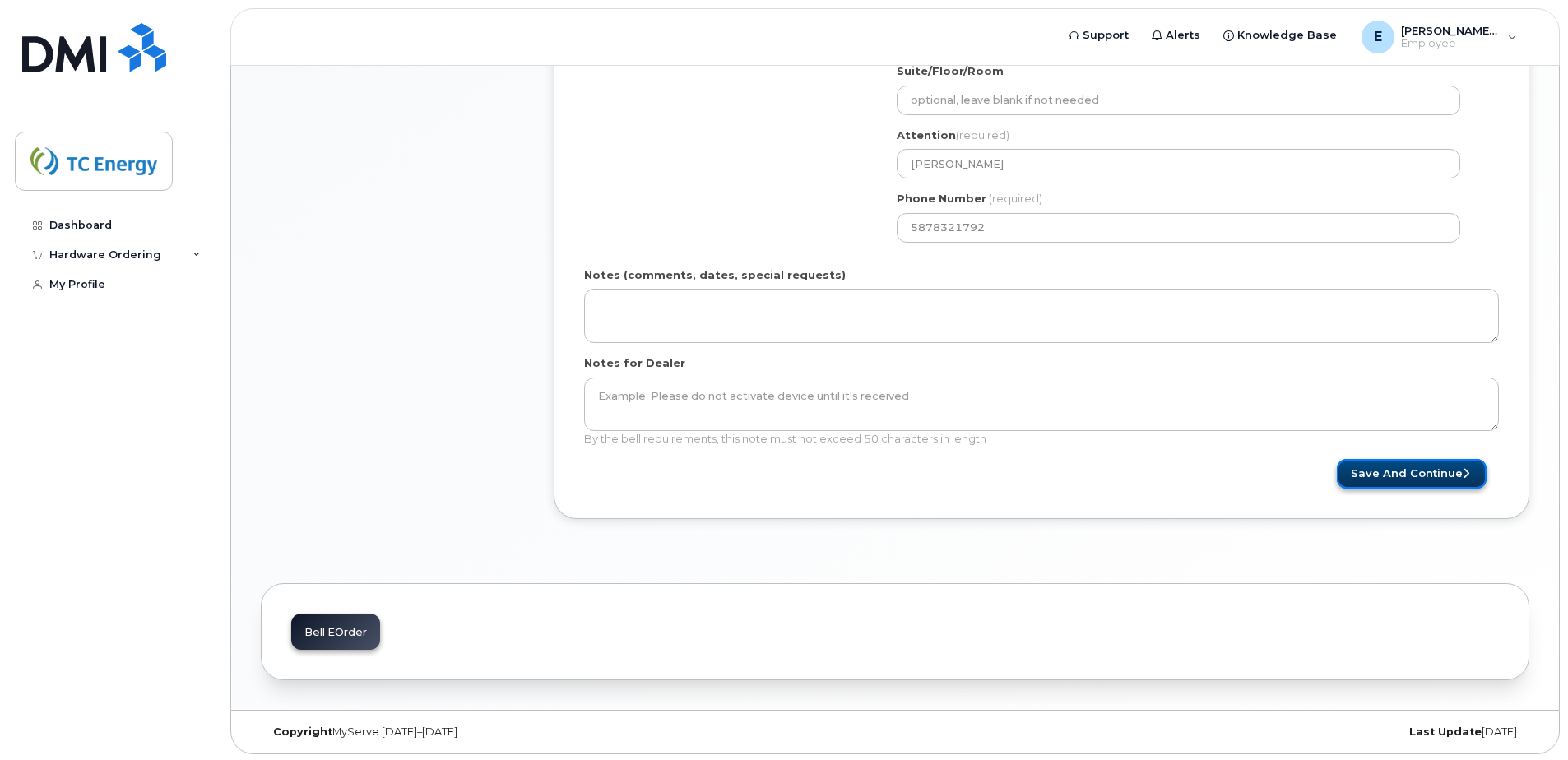
click at [1398, 475] on button "Save and Continue" at bounding box center [1411, 474] width 150 height 31
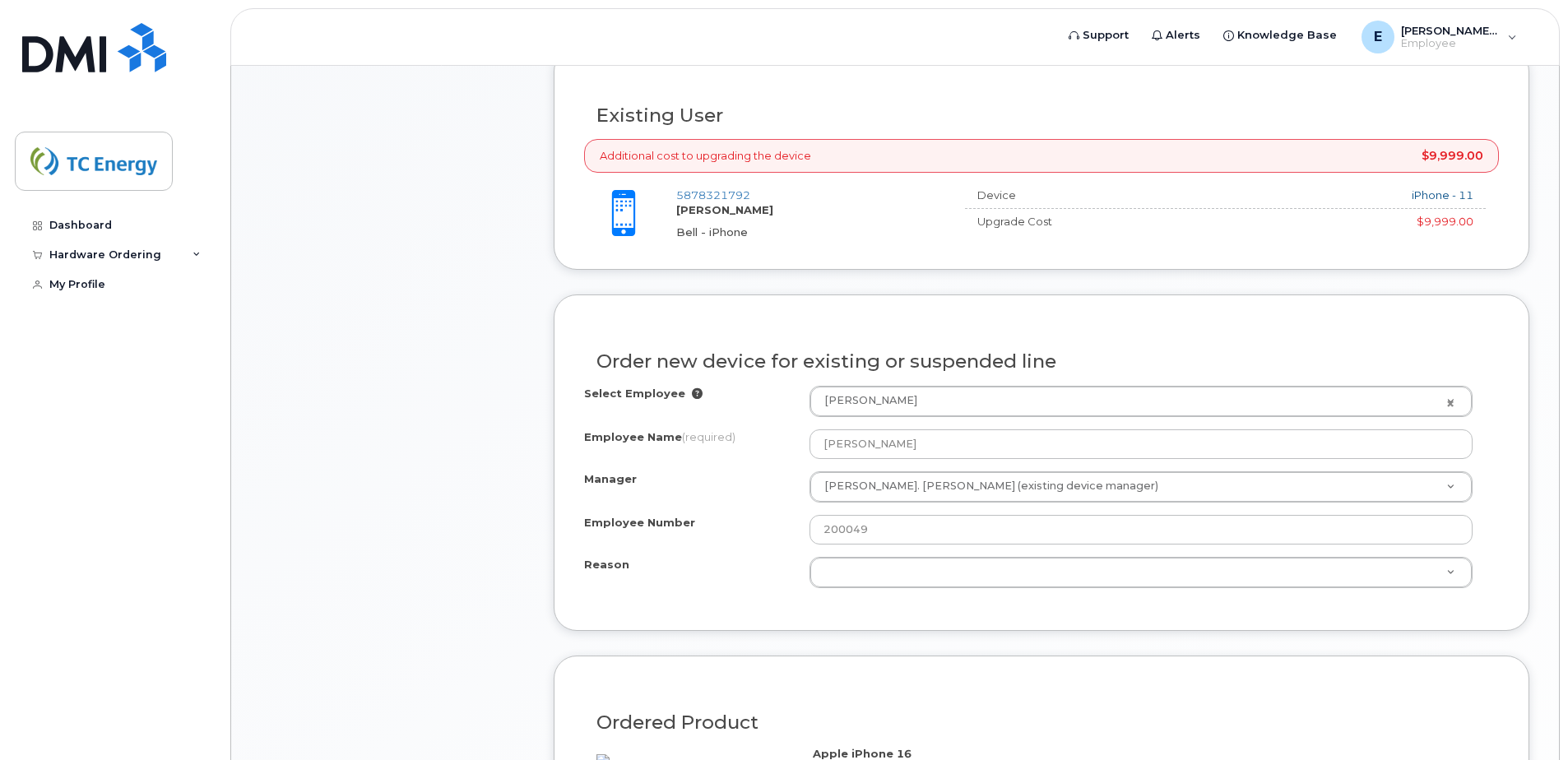
scroll to position [658, 0]
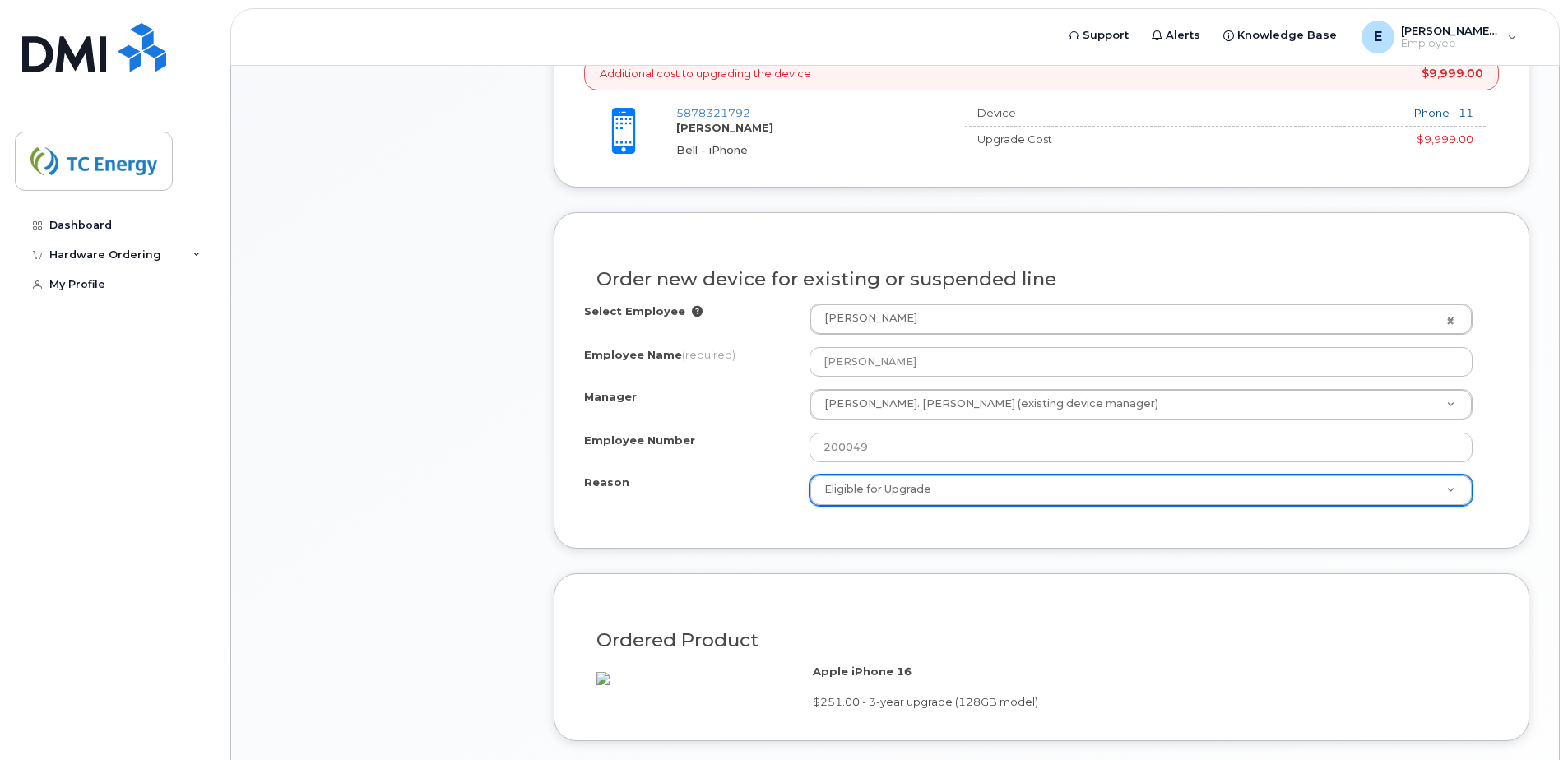
click at [468, 432] on div "Item #1 in process $251.00 Hardware Upgrade Eric Mazzei 587 832 1792 iPhone 16 …" at bounding box center [392, 350] width 263 height 1419
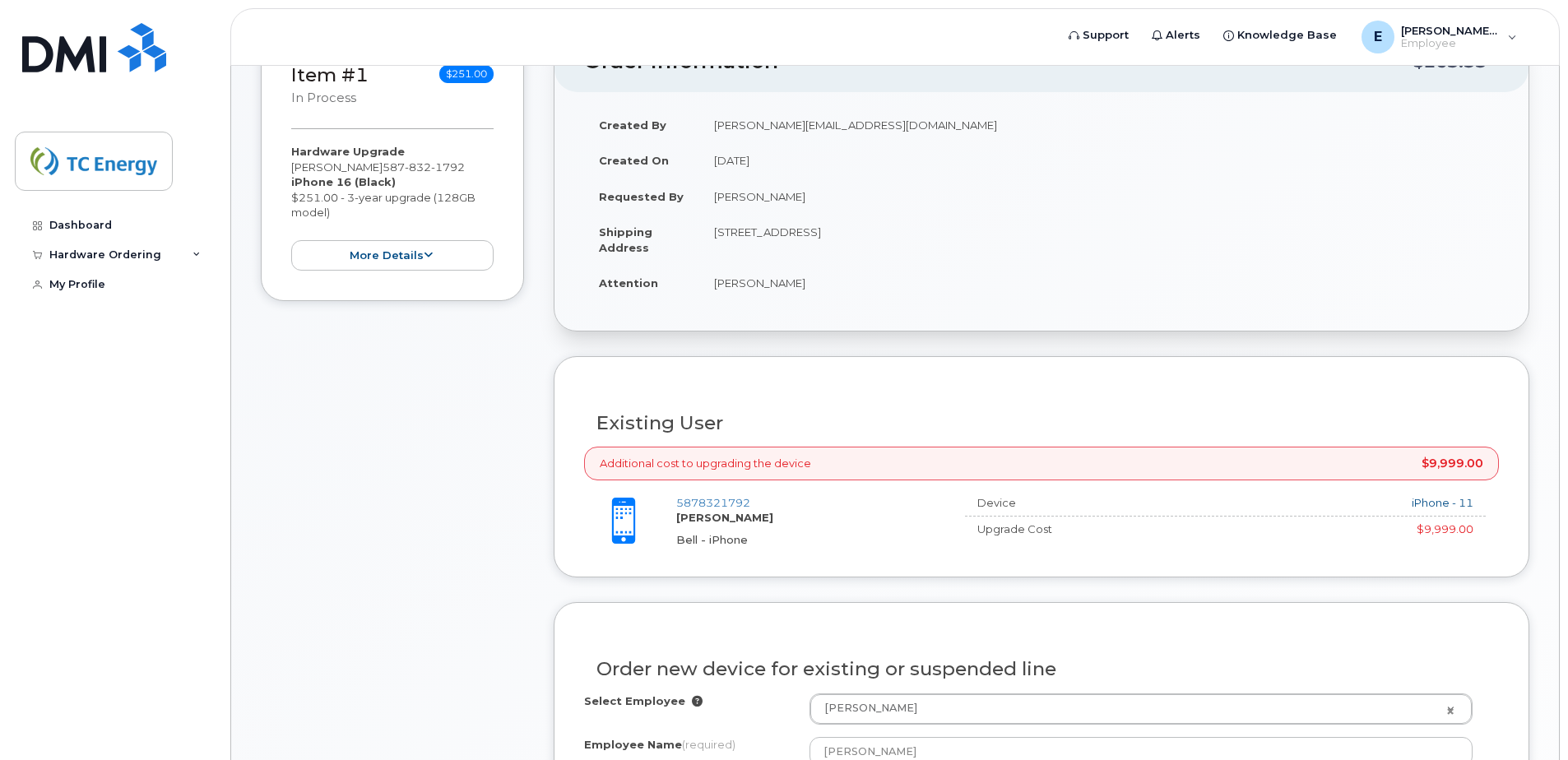
scroll to position [247, 0]
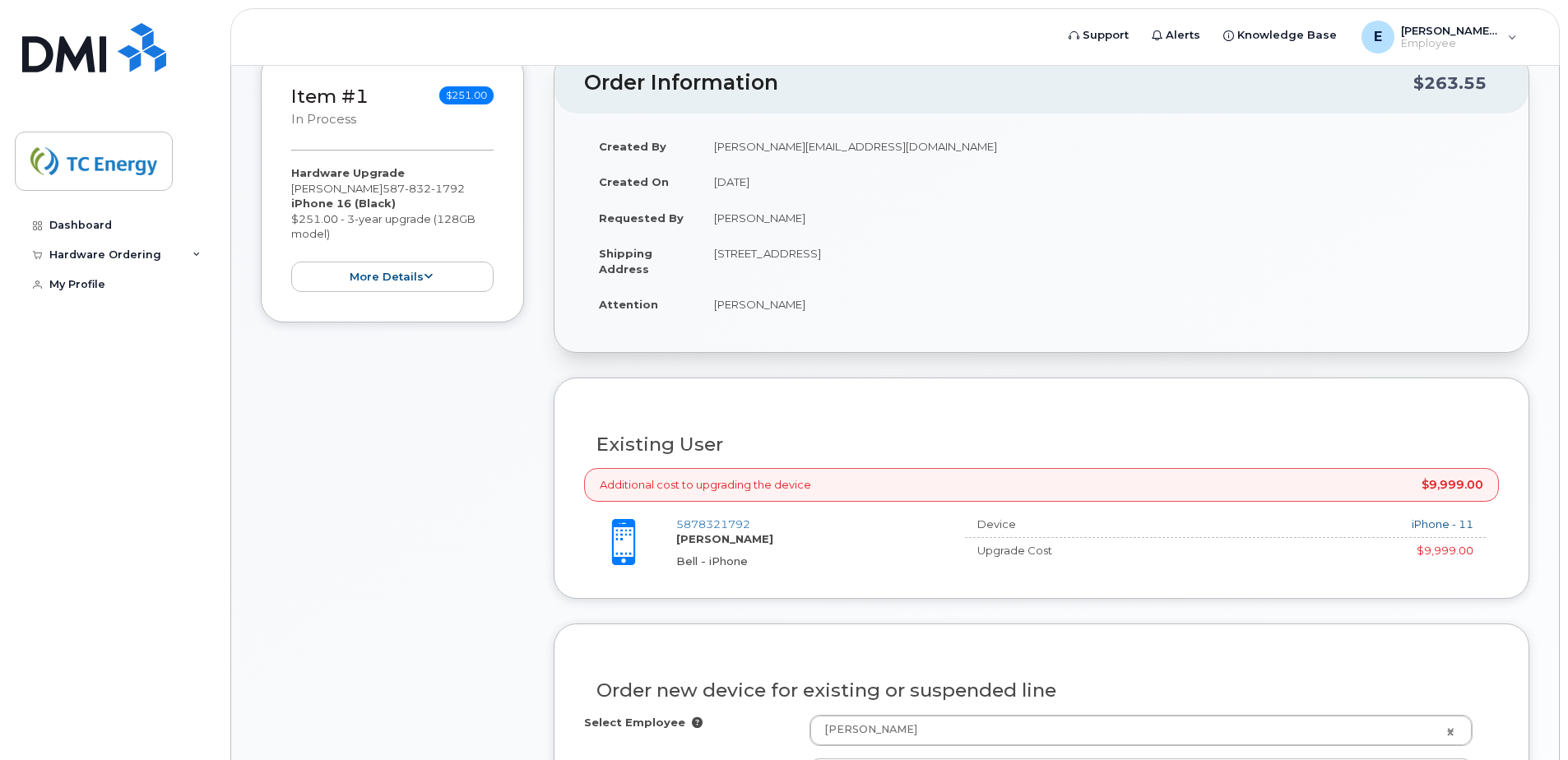
click at [789, 491] on div "Additional cost to upgrading the device $9,999.00" at bounding box center [1041, 485] width 915 height 34
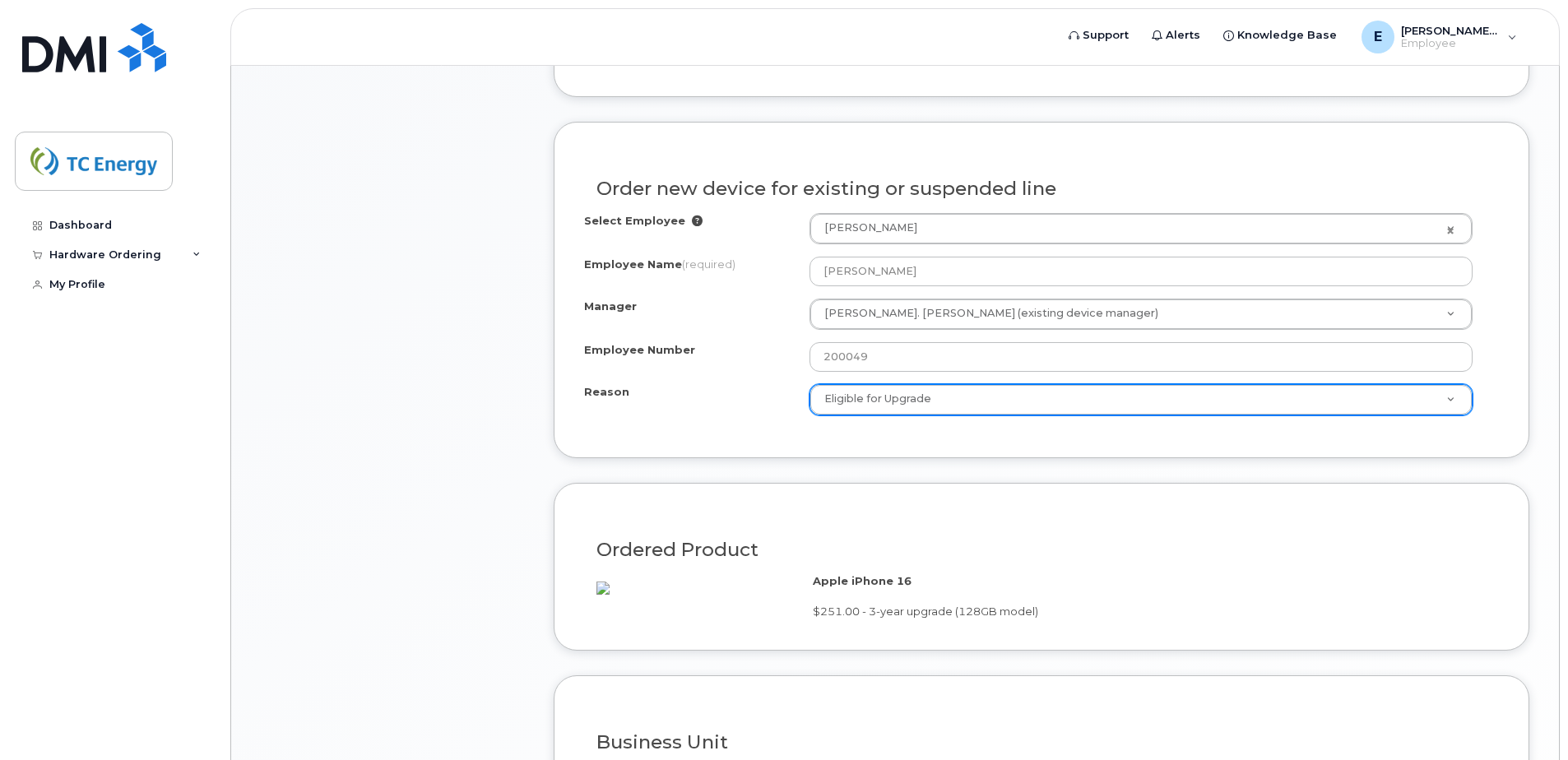
scroll to position [741, 0]
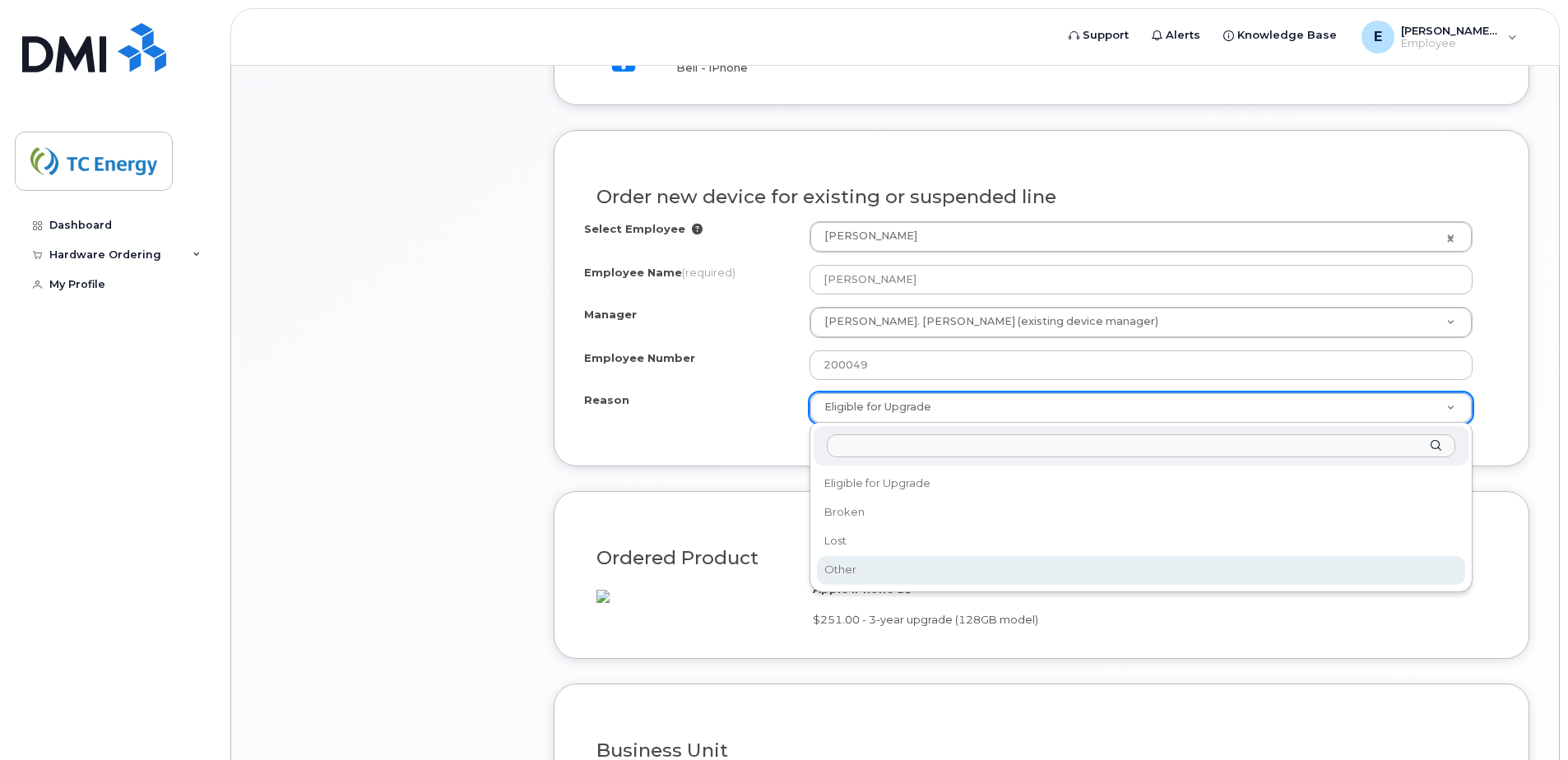
select select "other"
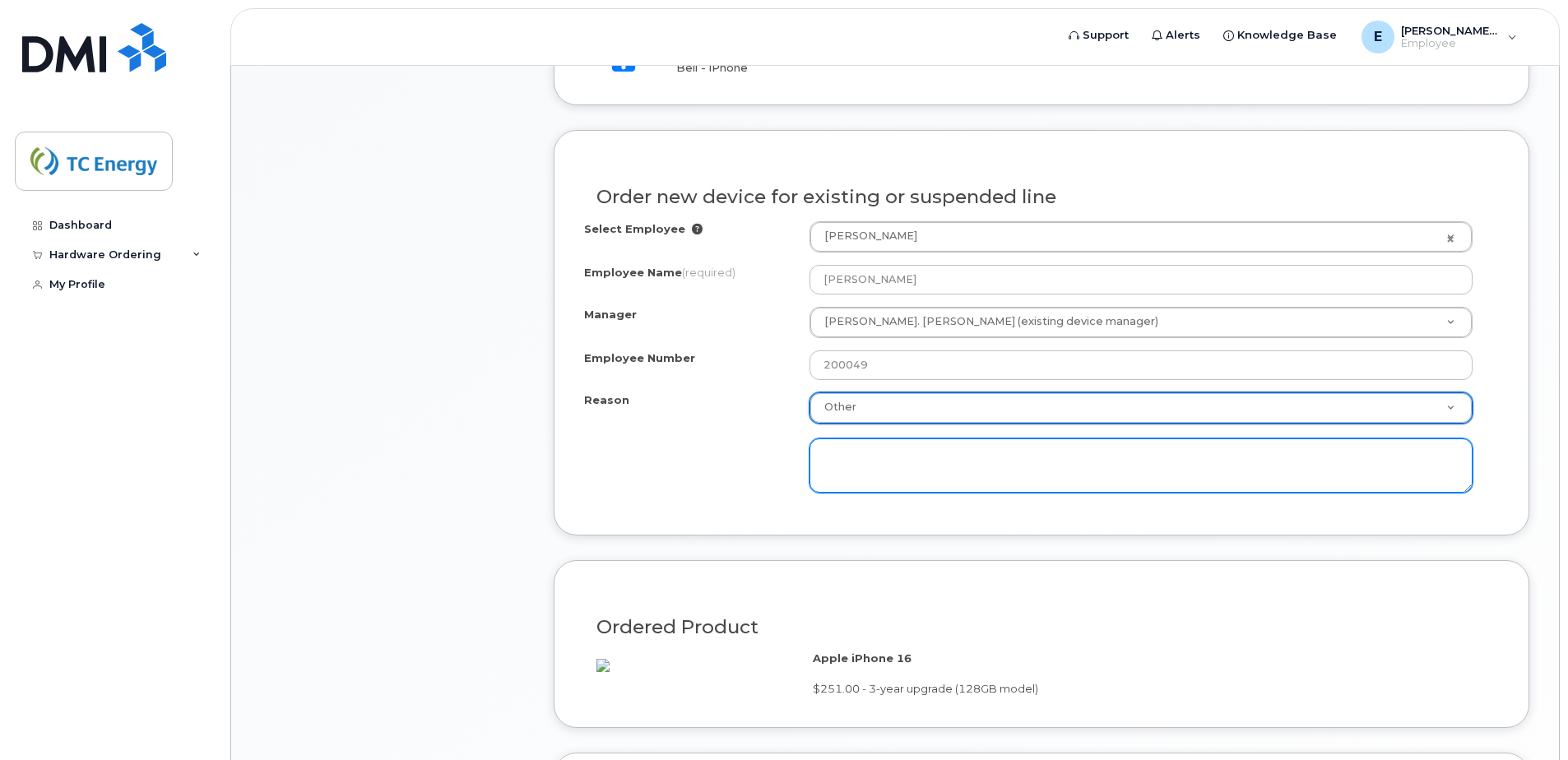
click at [862, 465] on textarea at bounding box center [1140, 466] width 663 height 54
type textarea "Eligible"
drag, startPoint x: 900, startPoint y: 454, endPoint x: 773, endPoint y: 451, distance: 127.0
click at [773, 451] on div "Reason Other Reason Eligible for Upgrade Broken Lost Other Eligible" at bounding box center [1041, 442] width 915 height 100
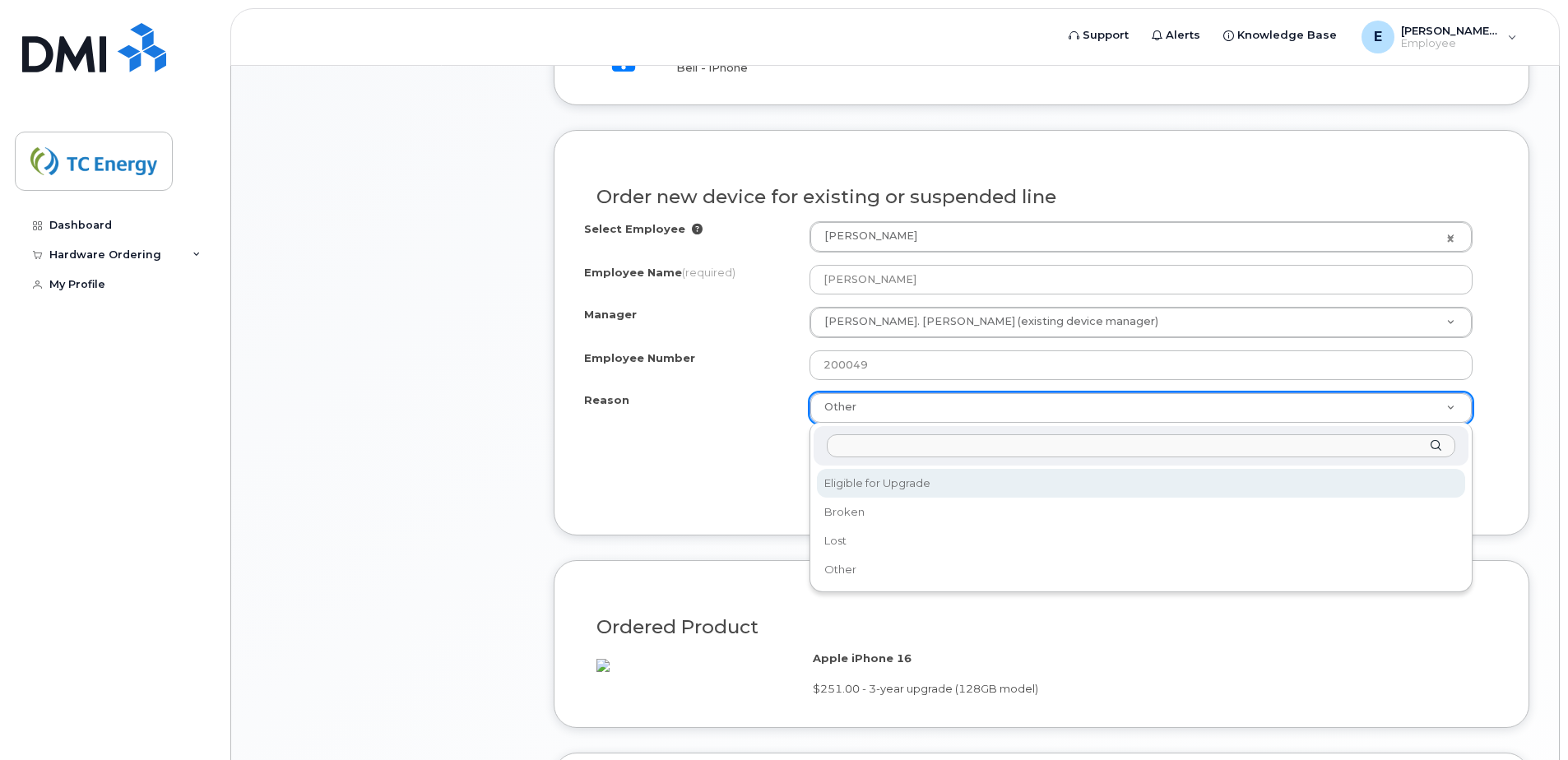
select select "eligible_for_upgrade"
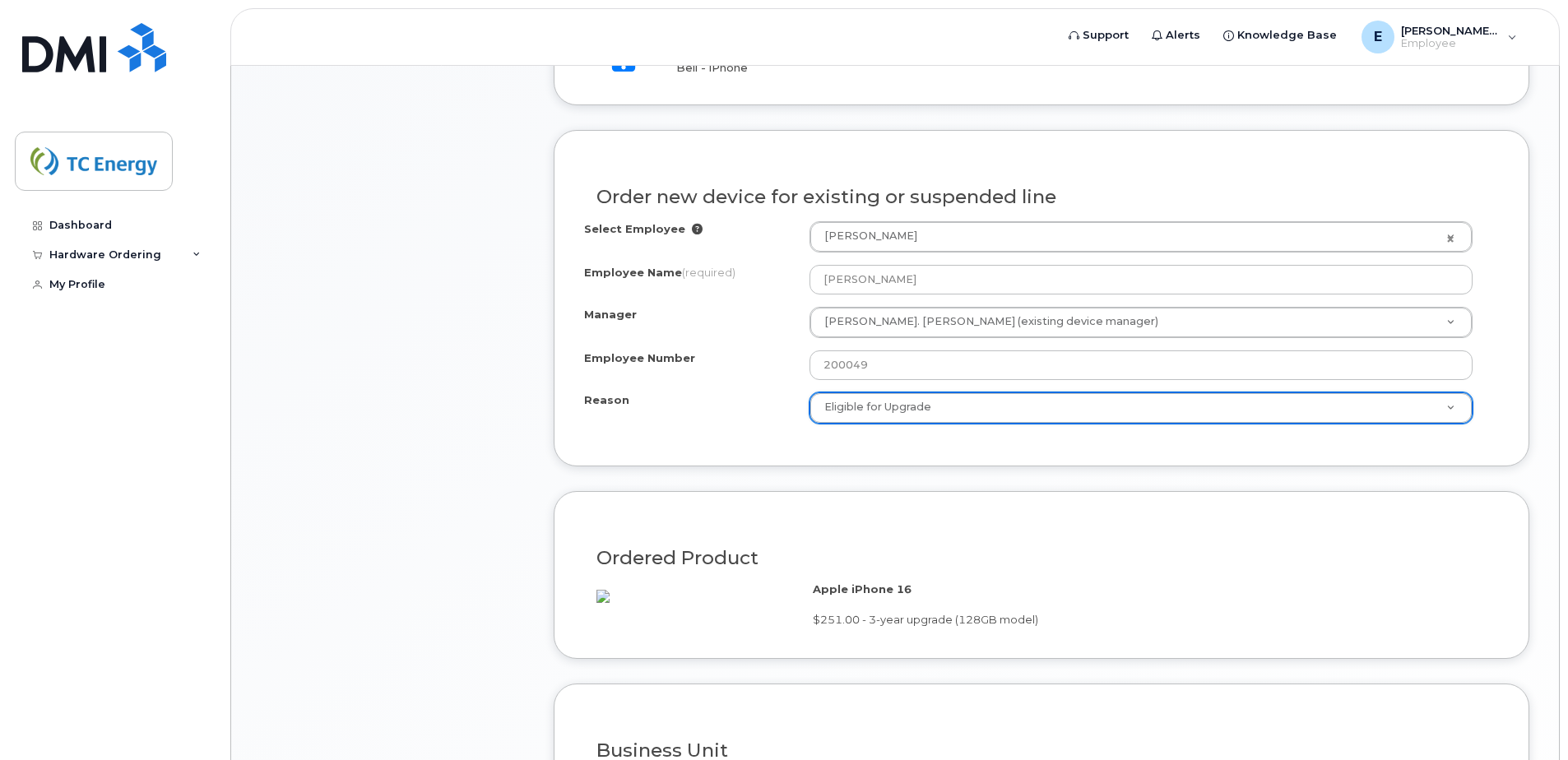
click at [463, 455] on div "Item #1 in process $251.00 Hardware Upgrade Eric Mazzei 587 832 1792 iPhone 16 …" at bounding box center [392, 268] width 263 height 1419
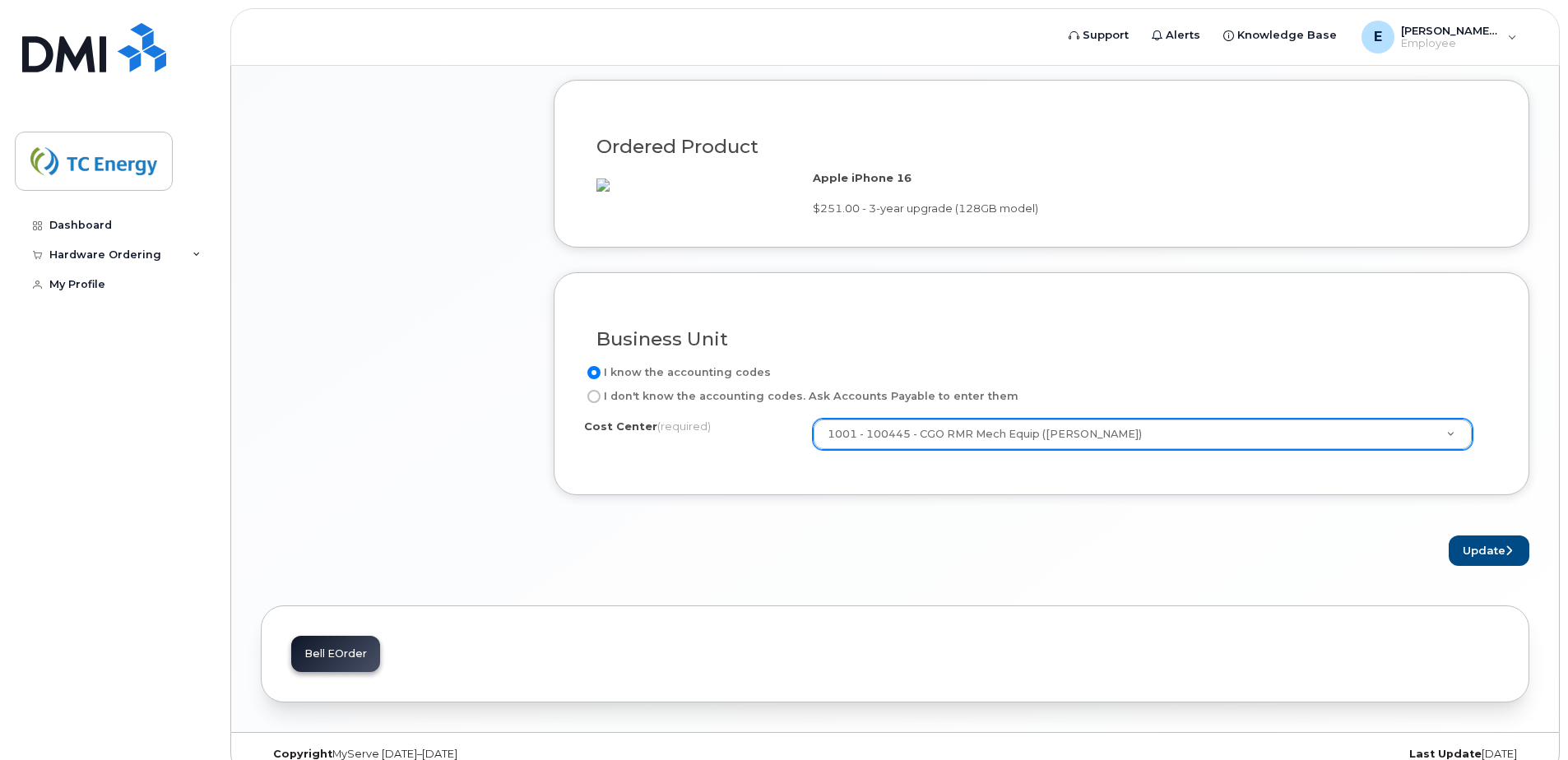
scroll to position [1194, 0]
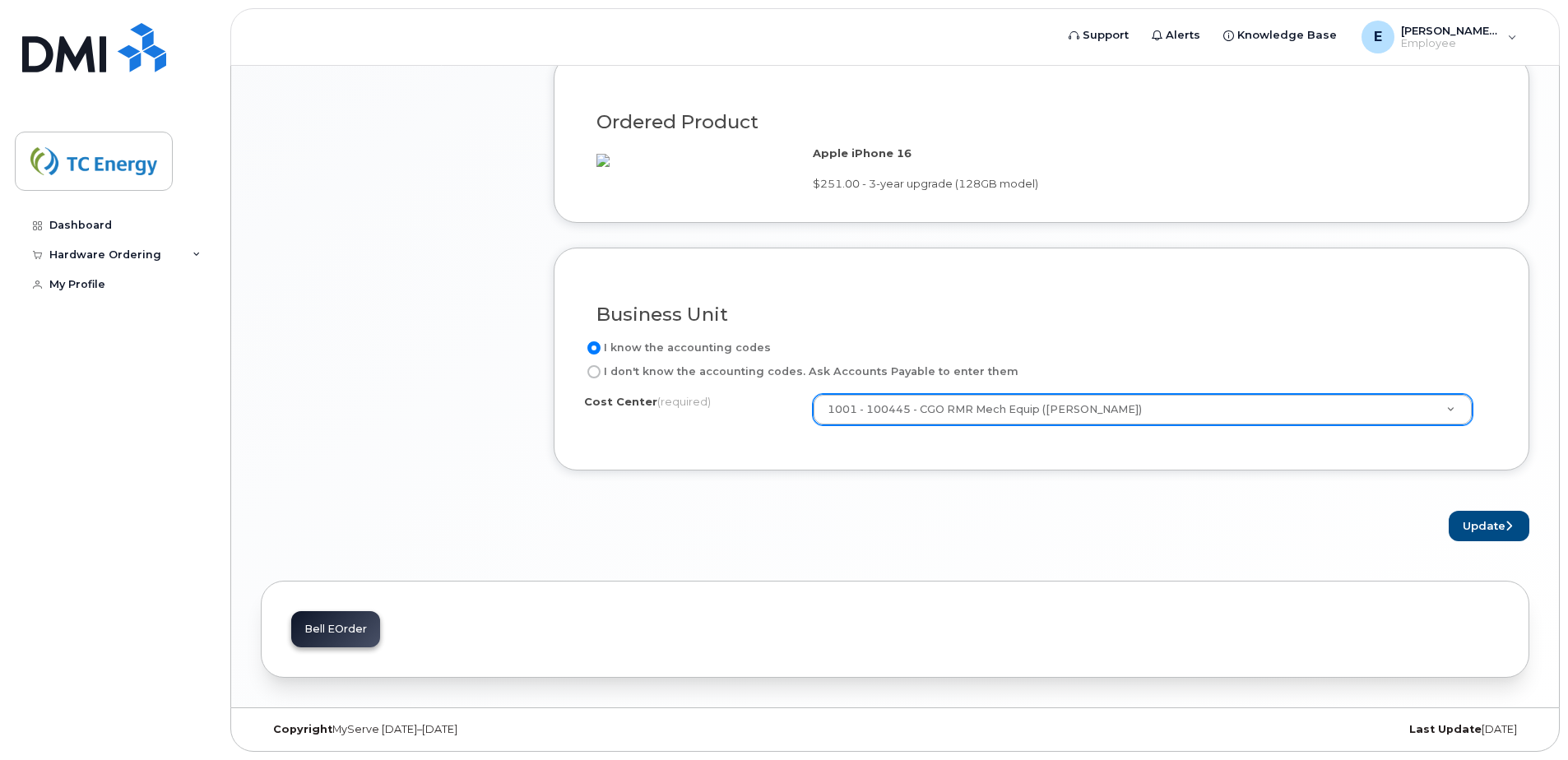
click at [1478, 527] on button "Update" at bounding box center [1488, 526] width 80 height 31
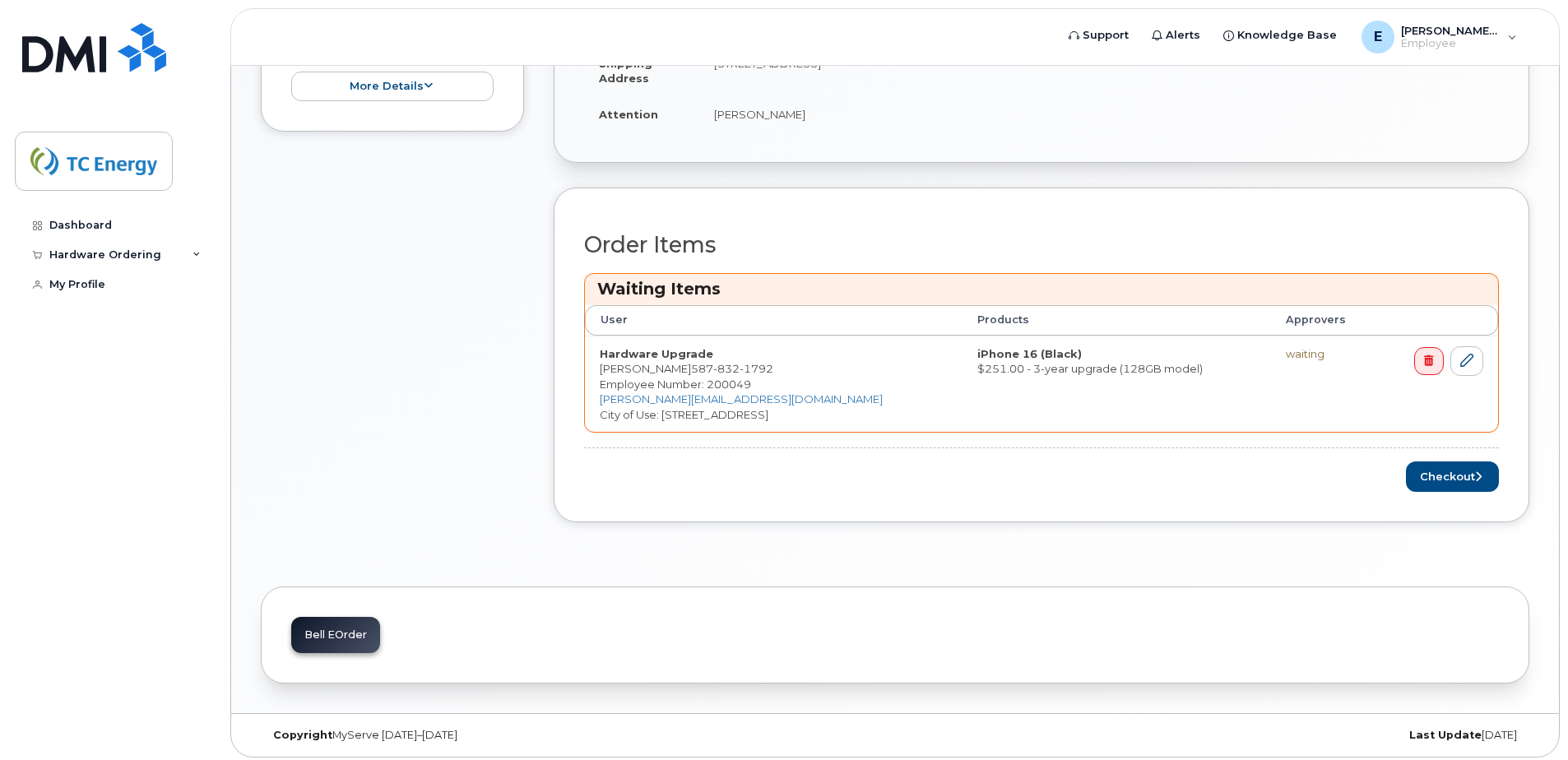
scroll to position [513, 0]
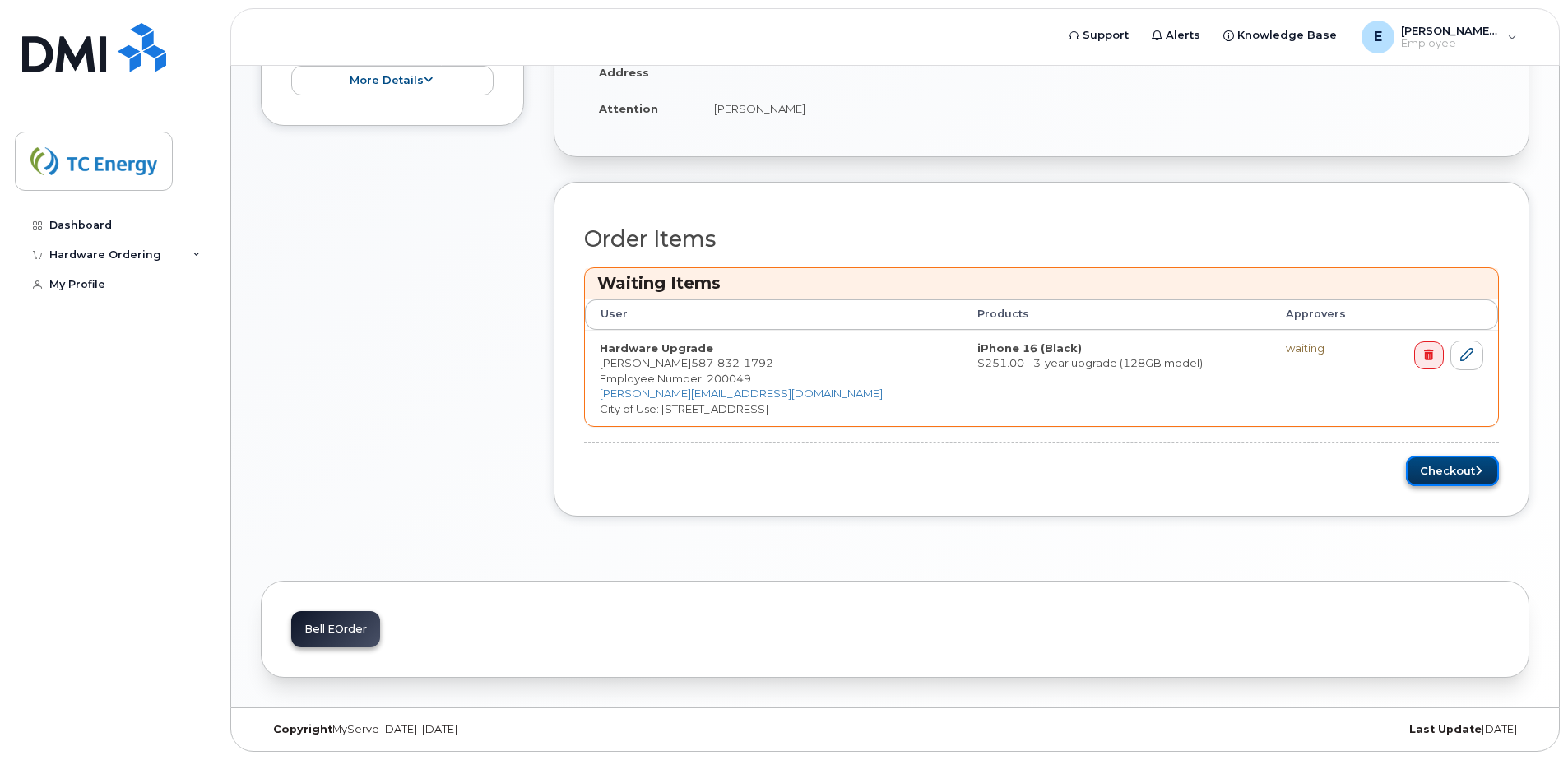
click at [1439, 474] on button "Checkout" at bounding box center [1452, 471] width 93 height 31
